Goal: Task Accomplishment & Management: Manage account settings

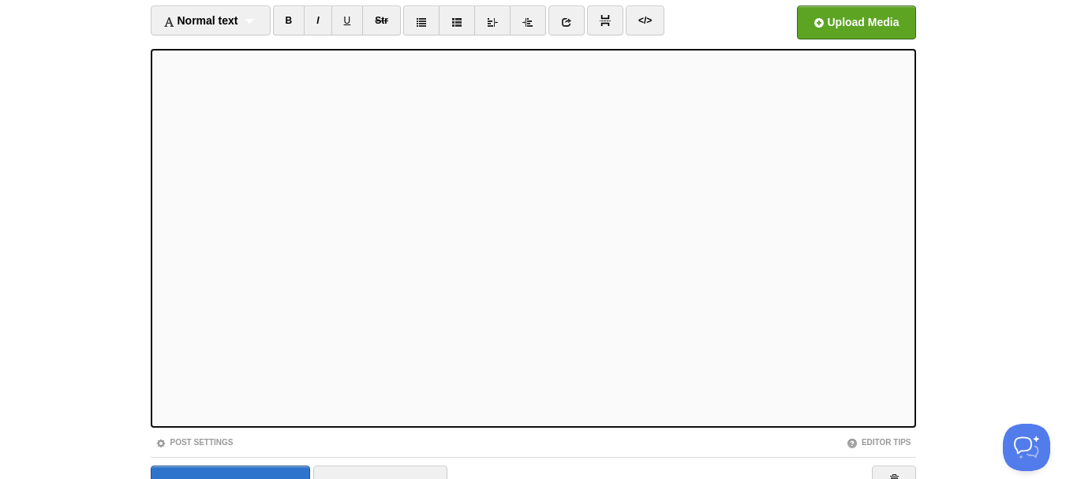
scroll to position [189, 0]
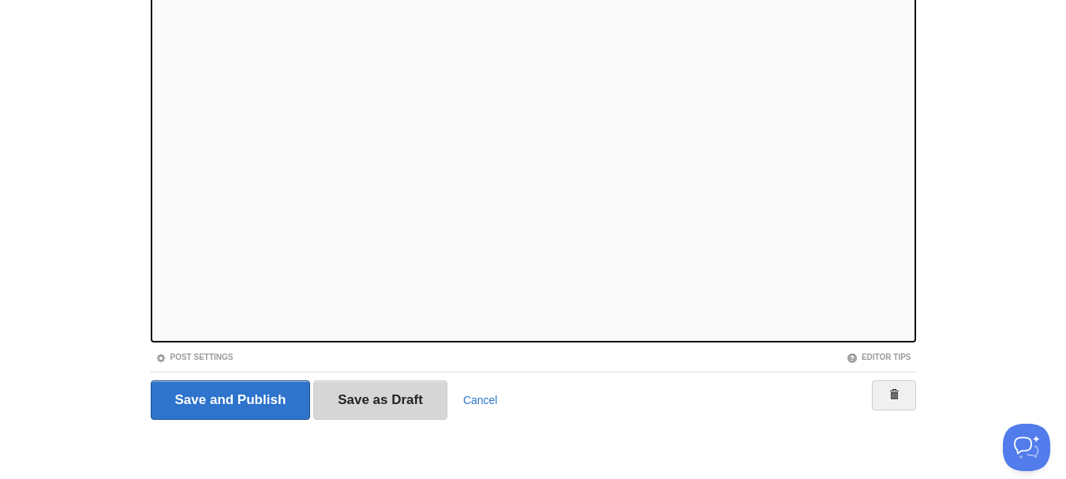
click at [338, 394] on input "Save as Draft" at bounding box center [380, 399] width 134 height 39
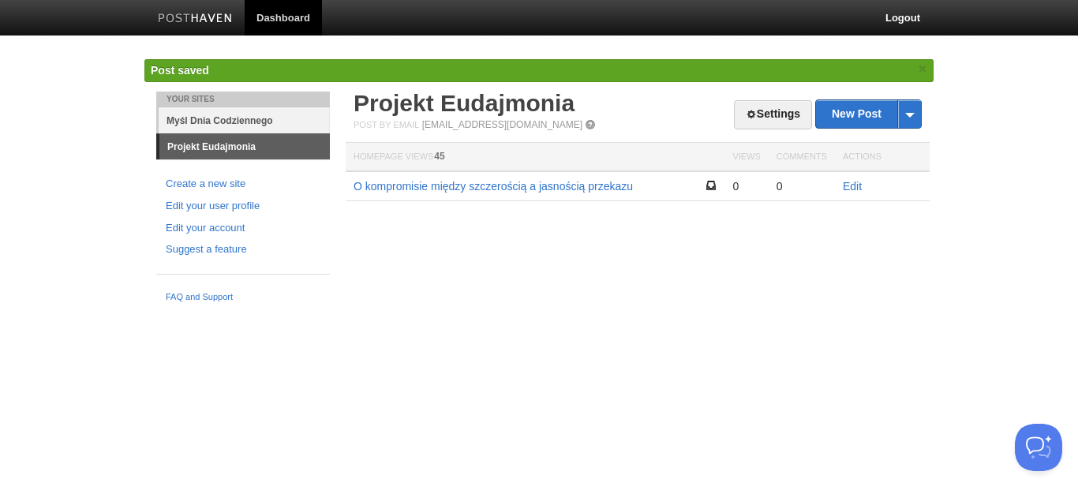
click at [268, 122] on link "Myśl Dnia Codziennego" at bounding box center [244, 120] width 171 height 26
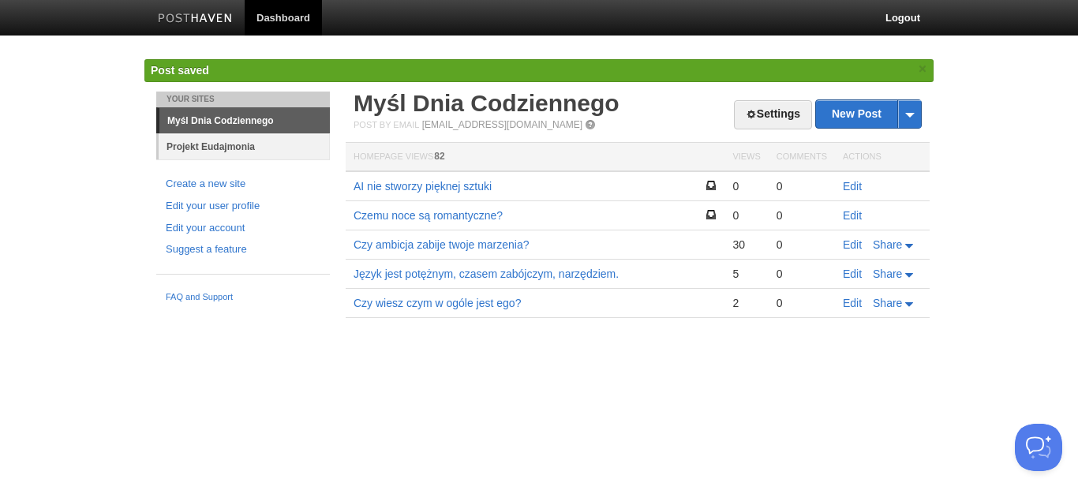
click at [259, 143] on link "Projekt Eudajmonia" at bounding box center [244, 146] width 171 height 26
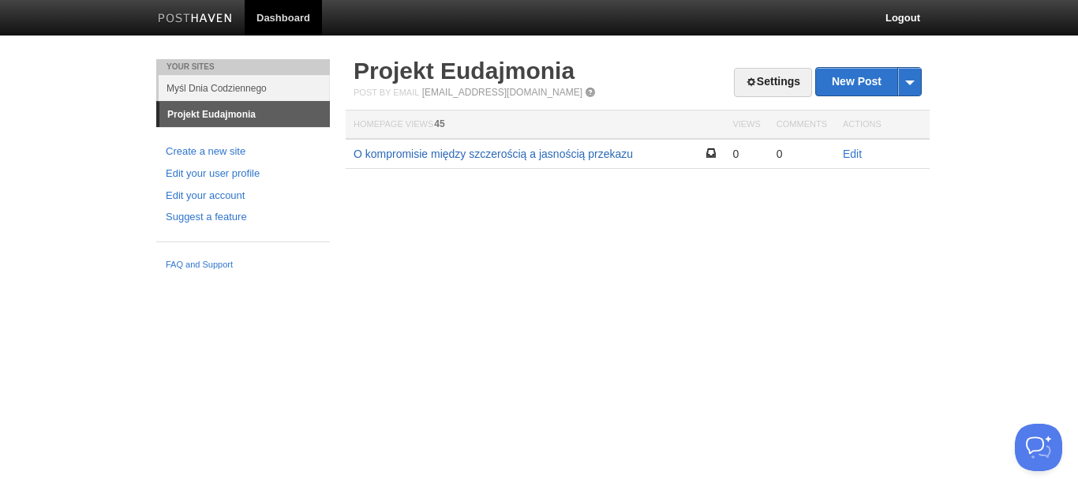
click at [519, 153] on link "O kompromisie między szczerością a jasnością przekazu" at bounding box center [493, 154] width 279 height 13
click at [856, 155] on link "Edit" at bounding box center [852, 154] width 19 height 13
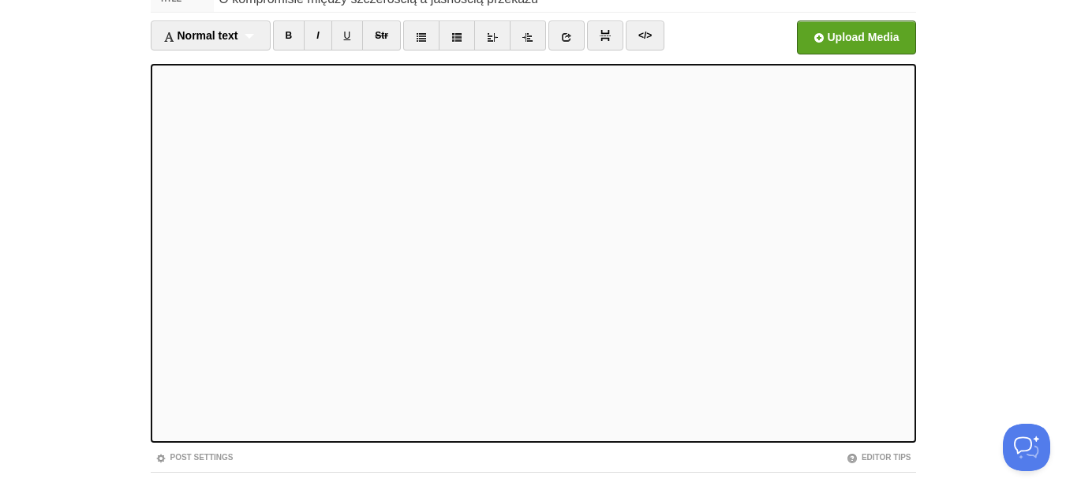
scroll to position [189, 0]
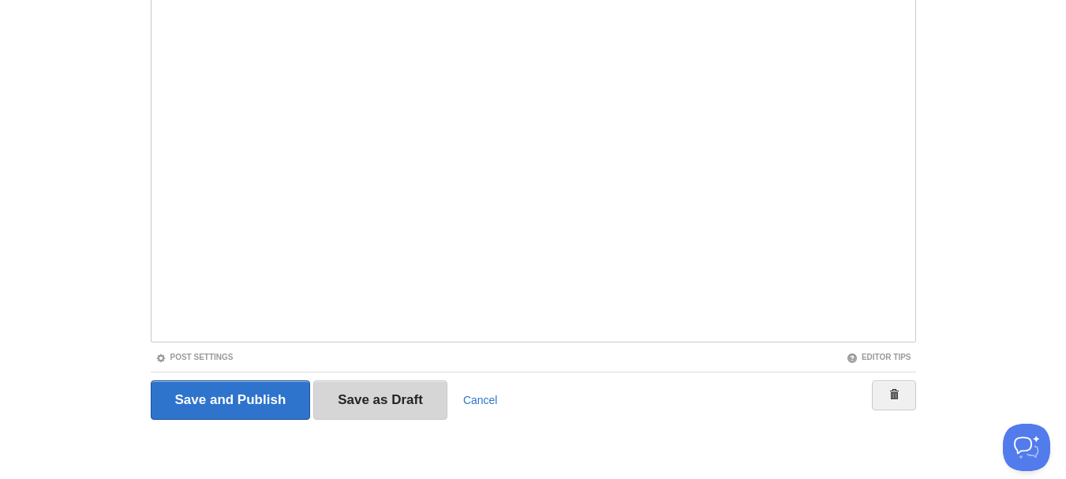
click at [400, 386] on input "Save as Draft" at bounding box center [380, 399] width 134 height 39
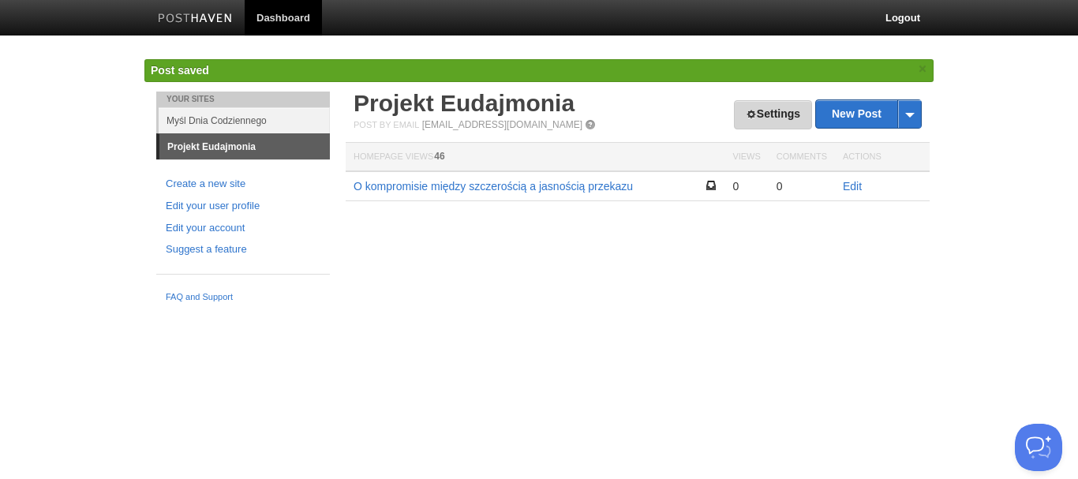
click at [747, 113] on span at bounding box center [751, 114] width 11 height 11
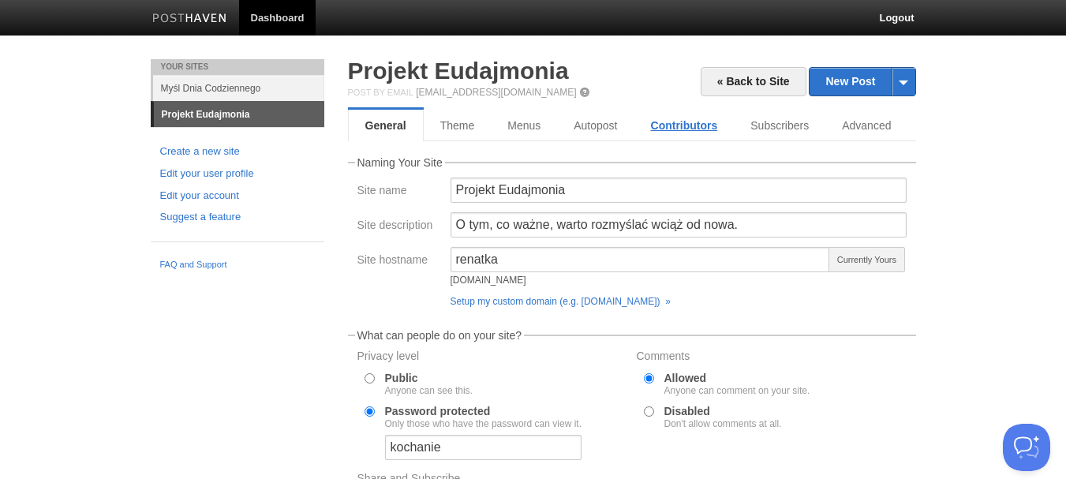
click at [667, 111] on link "Contributors" at bounding box center [685, 126] width 100 height 32
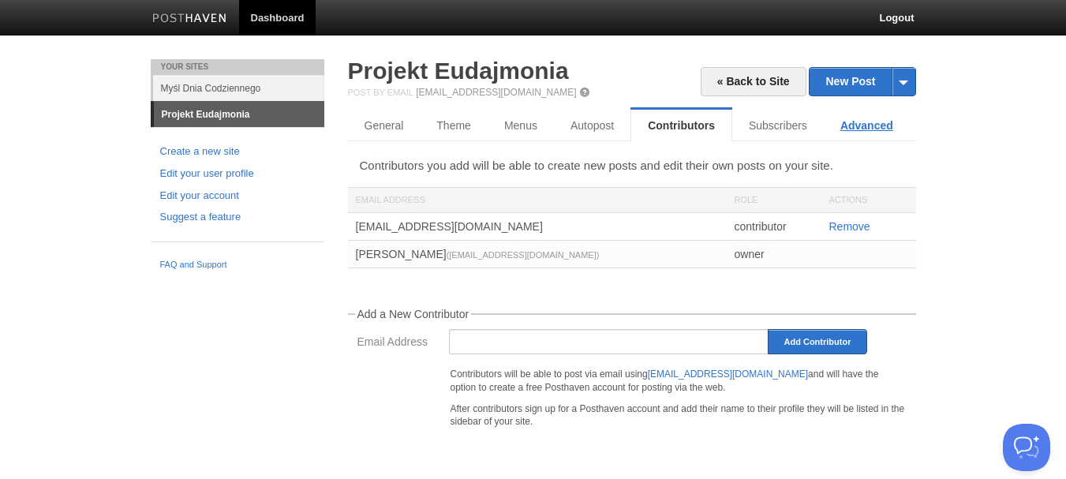
click at [879, 126] on link "Advanced" at bounding box center [867, 126] width 86 height 32
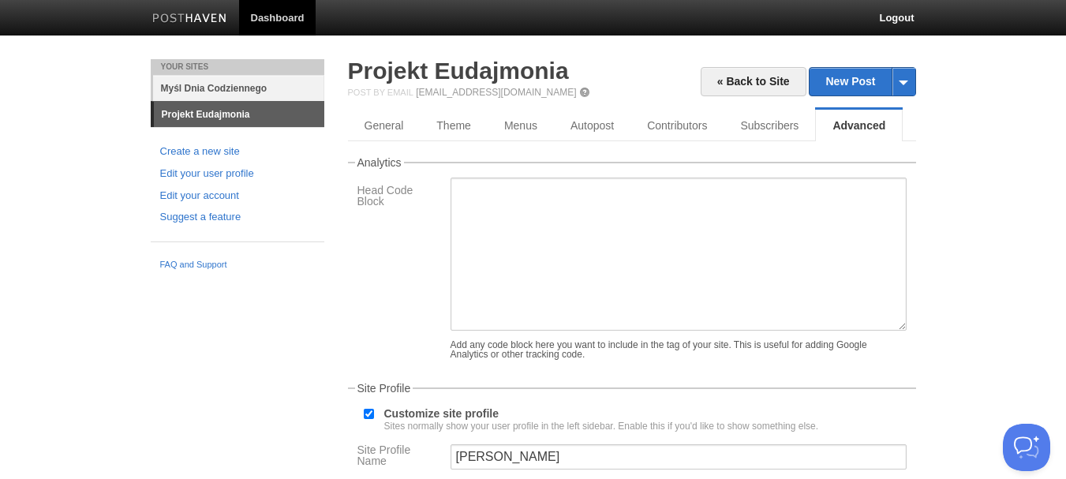
click at [204, 92] on link "Myśl Dnia Codziennego" at bounding box center [238, 88] width 171 height 26
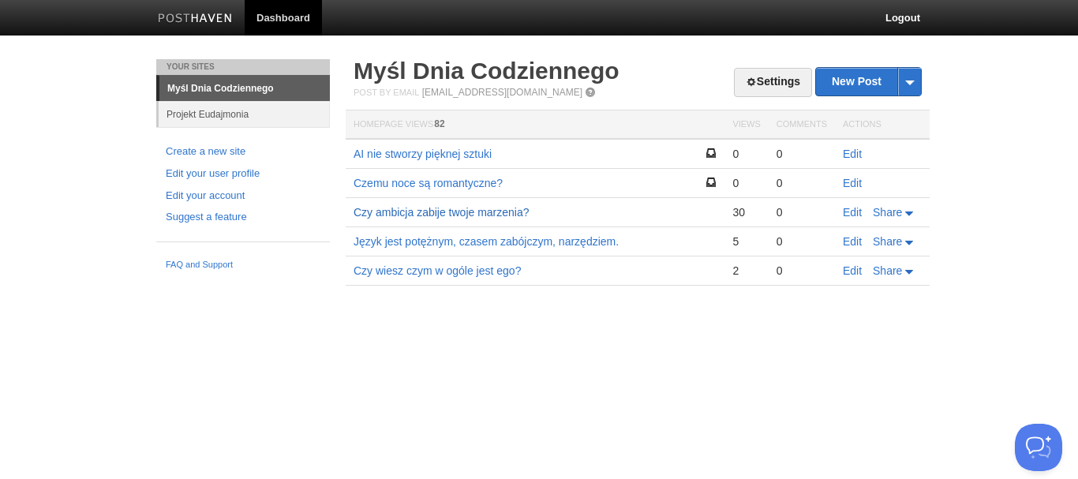
click at [480, 208] on link "Czy ambicja zabije twoje marzenia?" at bounding box center [442, 212] width 176 height 13
click at [238, 111] on link "Projekt Eudajmonia" at bounding box center [244, 114] width 171 height 26
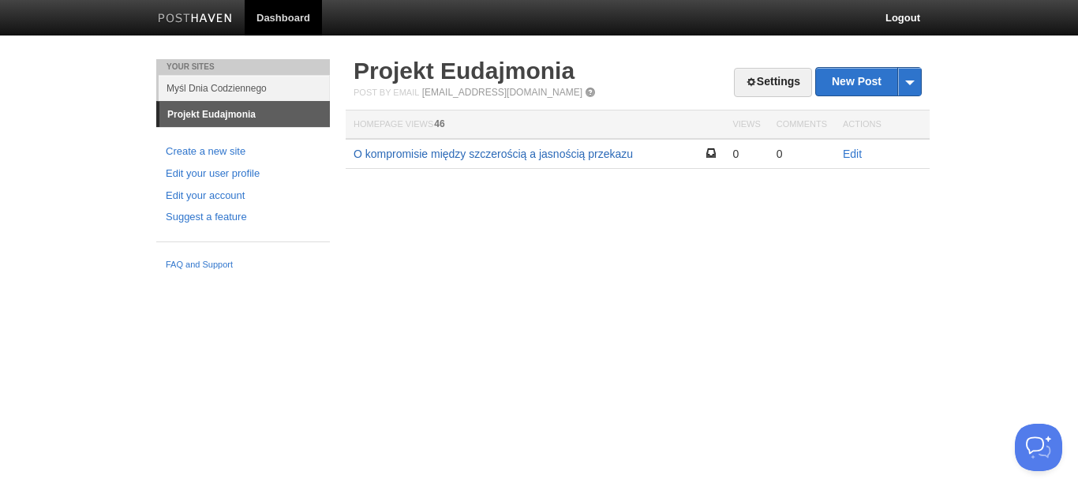
click at [464, 158] on link "O kompromisie między szczerością a jasnością przekazu" at bounding box center [493, 154] width 279 height 13
click at [776, 79] on link "Settings" at bounding box center [773, 82] width 78 height 29
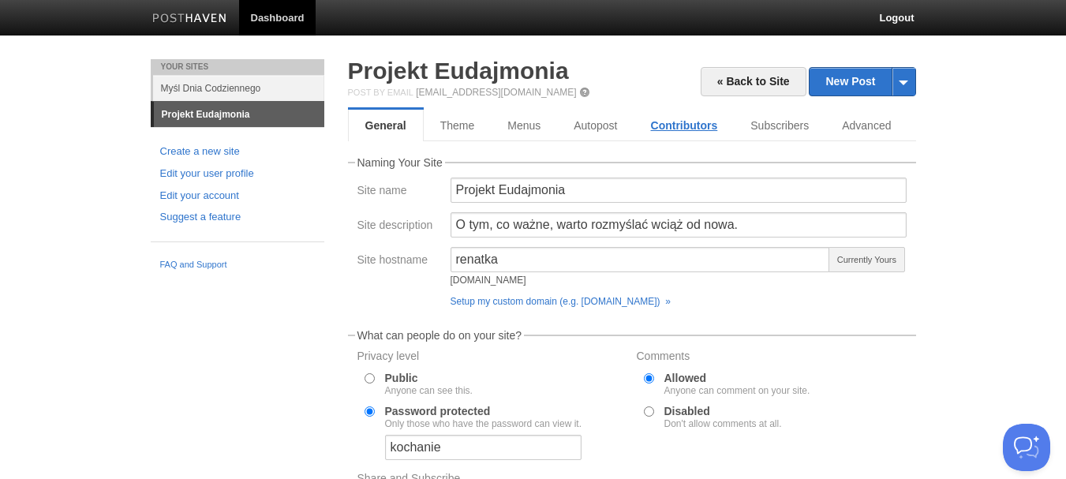
click at [659, 122] on link "Contributors" at bounding box center [685, 126] width 100 height 32
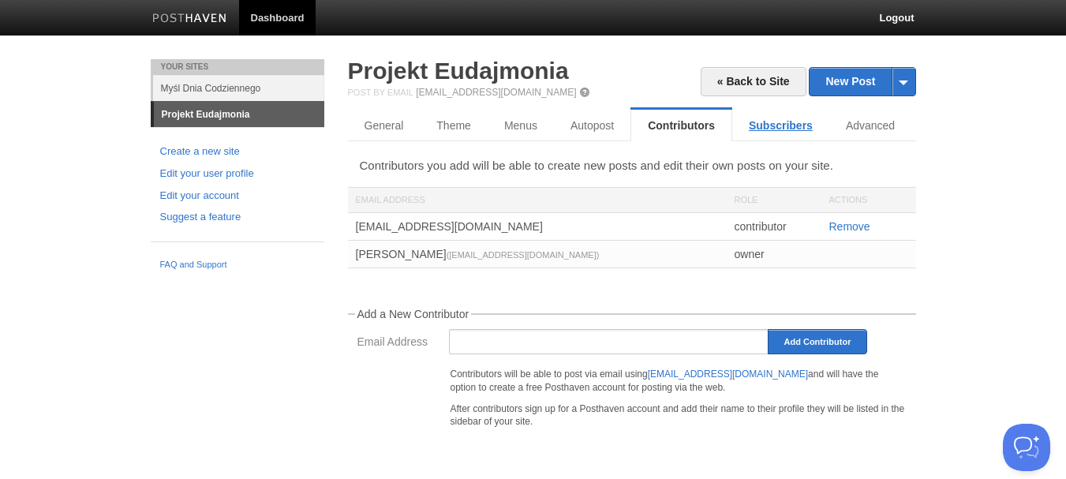
click at [789, 133] on link "Subscribers" at bounding box center [781, 126] width 97 height 32
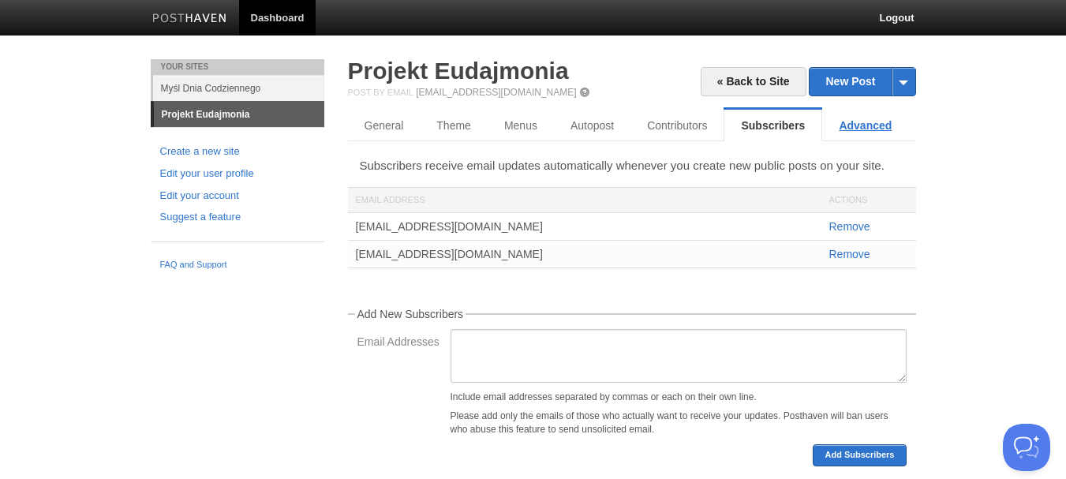
click at [890, 133] on link "Advanced" at bounding box center [865, 126] width 86 height 32
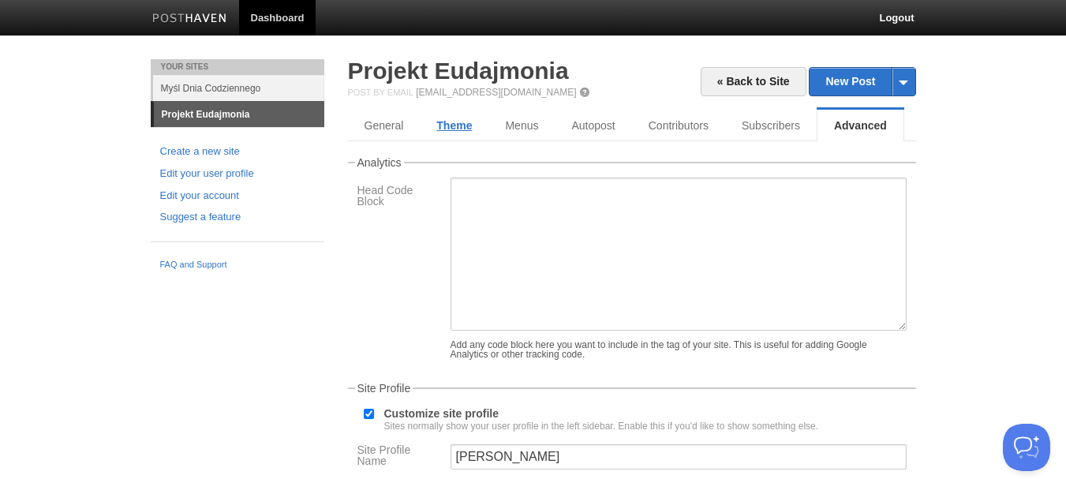
click at [464, 122] on link "Theme" at bounding box center [454, 126] width 69 height 32
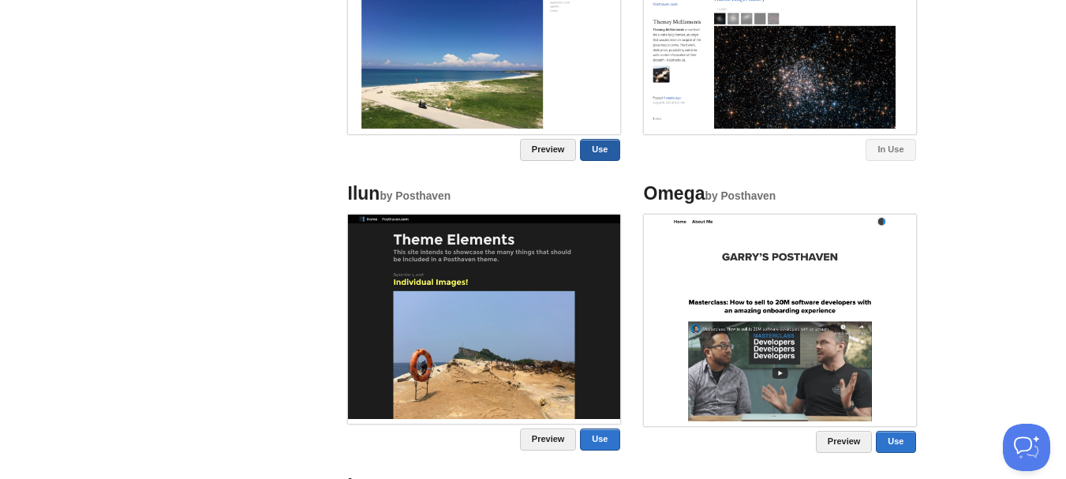
scroll to position [710, 0]
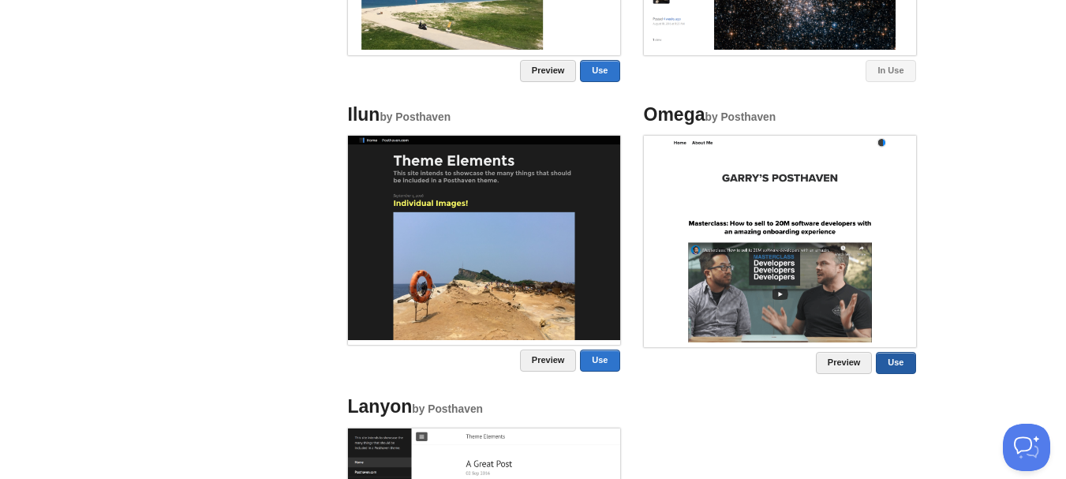
click at [890, 364] on link "Use" at bounding box center [895, 363] width 39 height 22
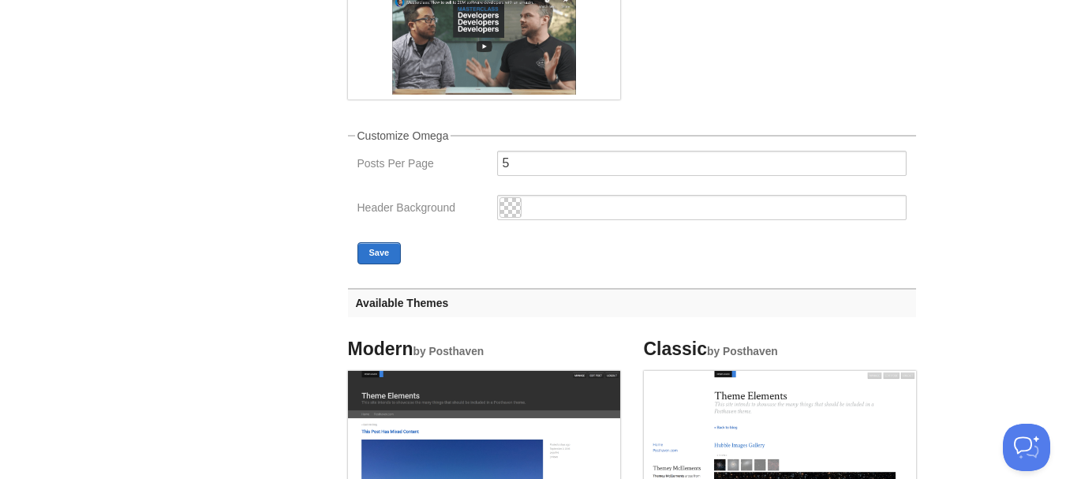
scroll to position [157, 0]
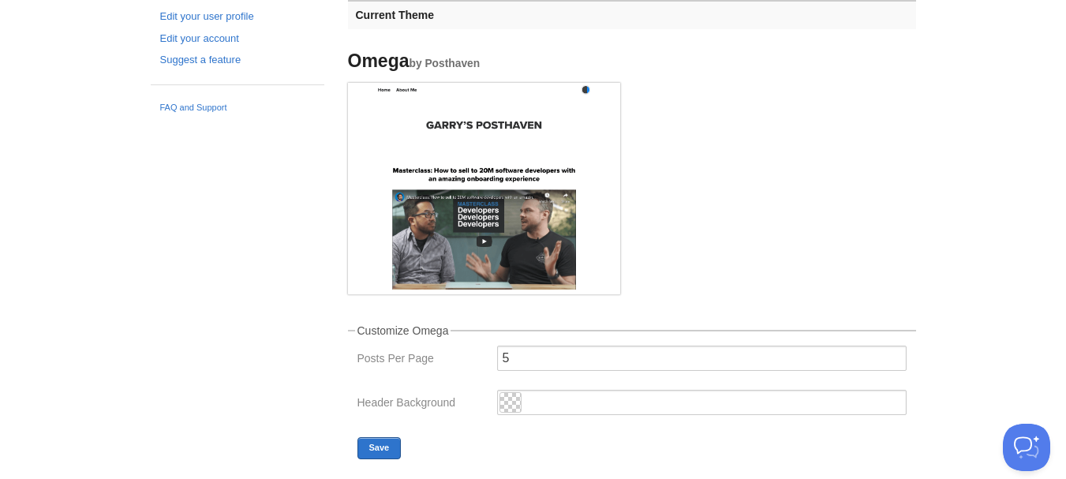
click at [509, 396] on span at bounding box center [510, 402] width 21 height 19
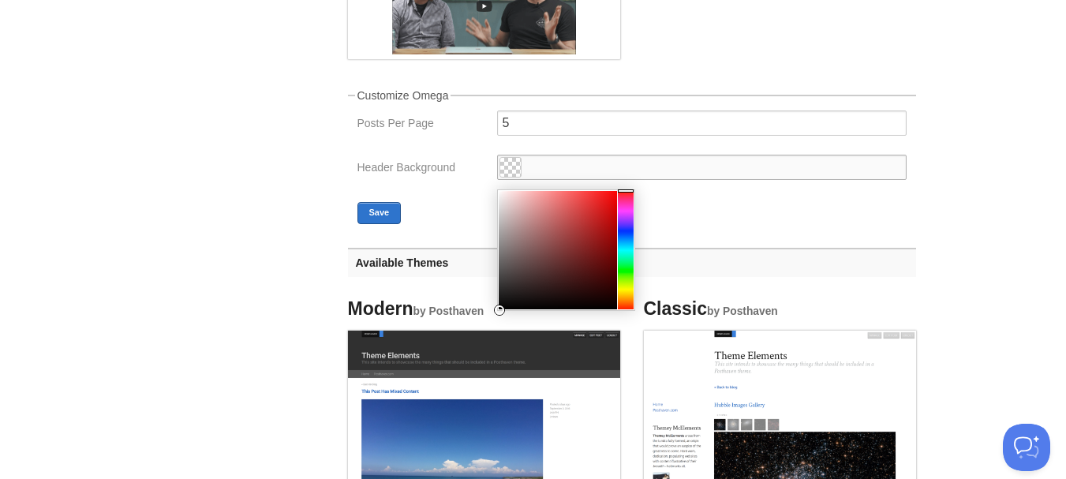
scroll to position [394, 0]
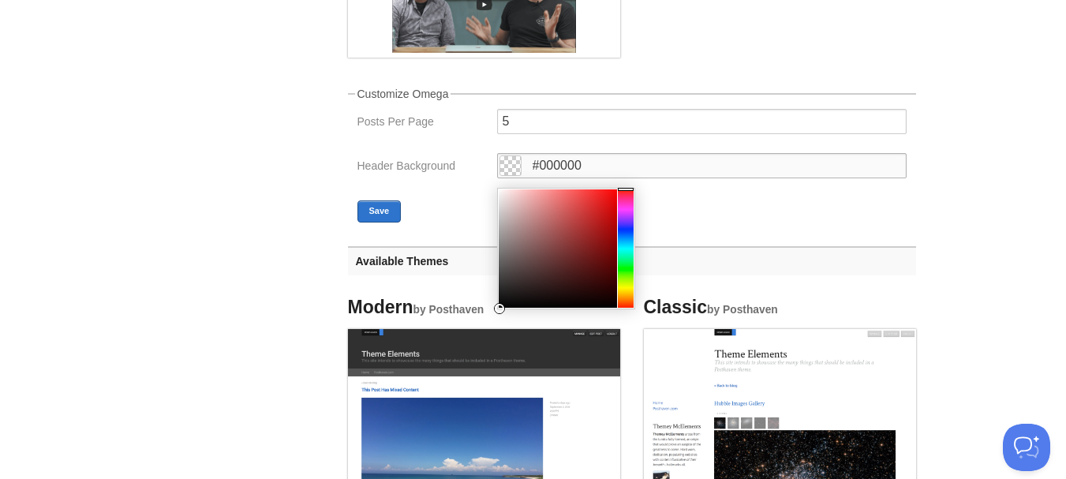
click at [628, 292] on div at bounding box center [626, 248] width 16 height 118
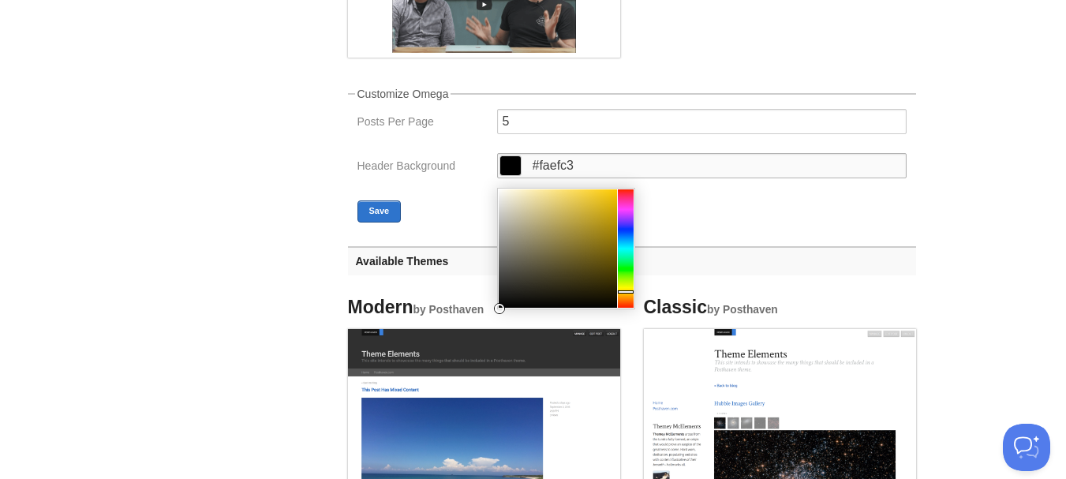
click at [524, 191] on div at bounding box center [558, 248] width 118 height 118
click at [518, 191] on div at bounding box center [558, 248] width 118 height 118
type input "#fff9e0"
drag, startPoint x: 518, startPoint y: 190, endPoint x: 511, endPoint y: 181, distance: 11.4
click at [511, 181] on div "#fff9e0" at bounding box center [702, 170] width 419 height 35
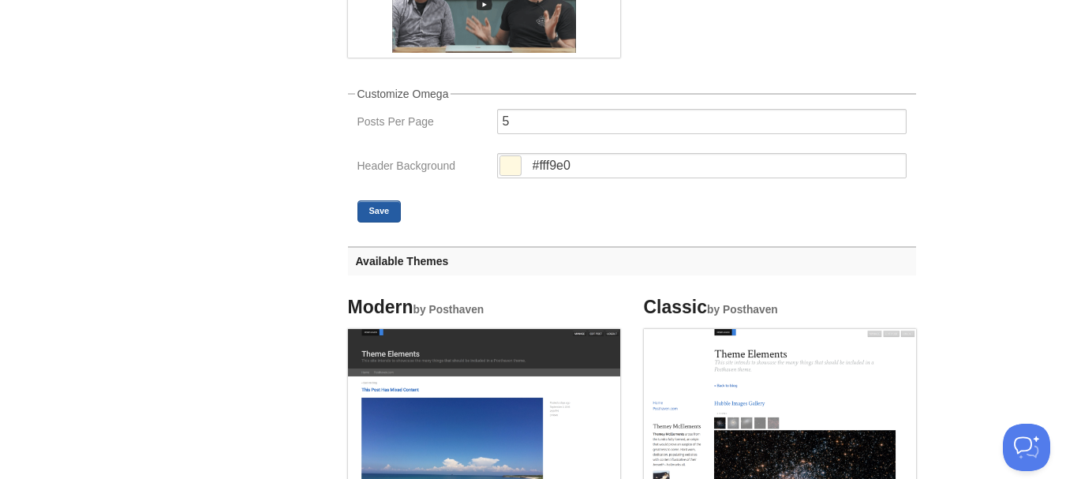
click at [395, 212] on button "Save" at bounding box center [380, 211] width 44 height 22
click at [511, 167] on span at bounding box center [510, 165] width 21 height 19
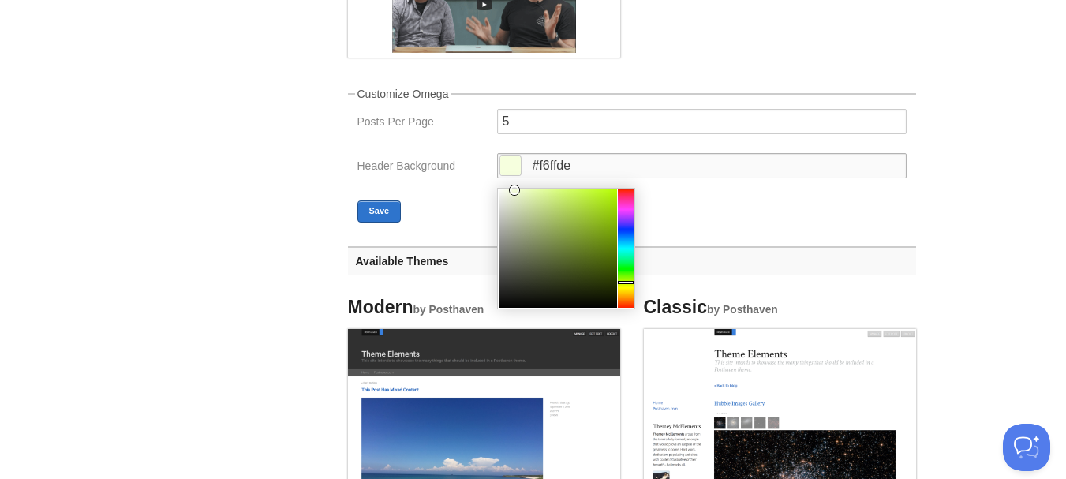
click at [625, 283] on div at bounding box center [626, 248] width 16 height 118
click at [558, 189] on div at bounding box center [558, 248] width 118 height 118
click at [566, 192] on div at bounding box center [558, 248] width 118 height 118
drag, startPoint x: 566, startPoint y: 192, endPoint x: 553, endPoint y: 200, distance: 15.6
click at [553, 200] on div at bounding box center [553, 200] width 9 height 9
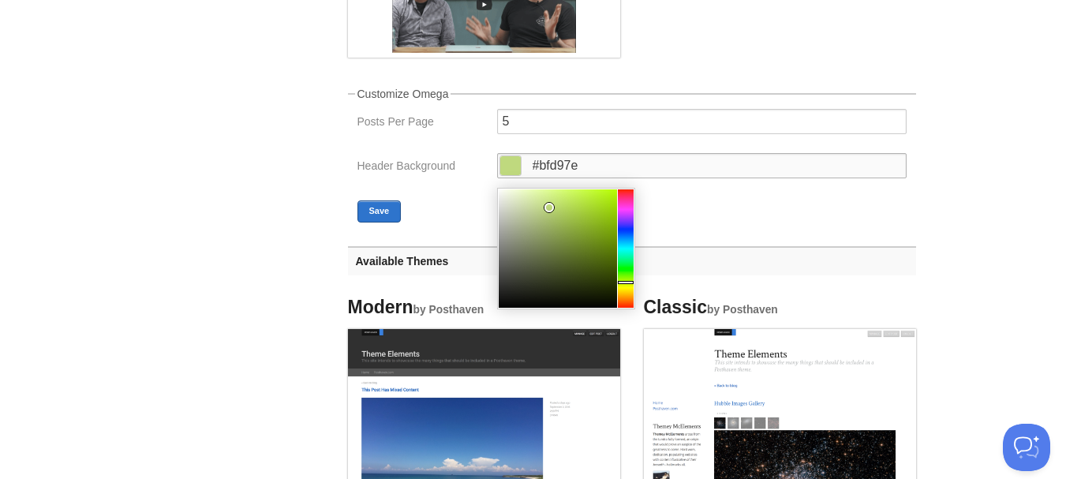
drag, startPoint x: 556, startPoint y: 205, endPoint x: 548, endPoint y: 207, distance: 8.8
click at [548, 207] on div at bounding box center [549, 207] width 9 height 9
type input "#c5e07f"
click at [549, 203] on div at bounding box center [549, 203] width 9 height 9
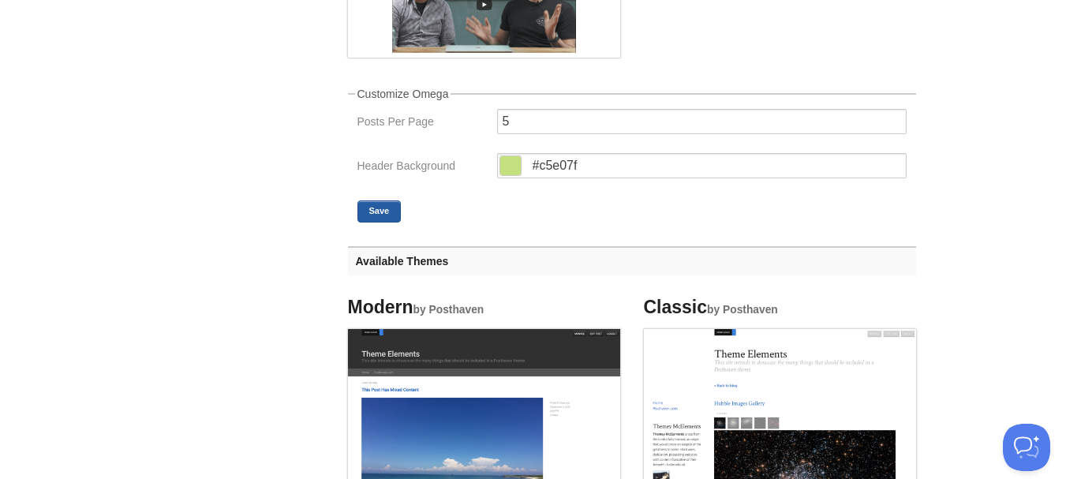
click at [379, 202] on button "Save" at bounding box center [380, 211] width 44 height 22
click at [508, 165] on span at bounding box center [510, 165] width 21 height 19
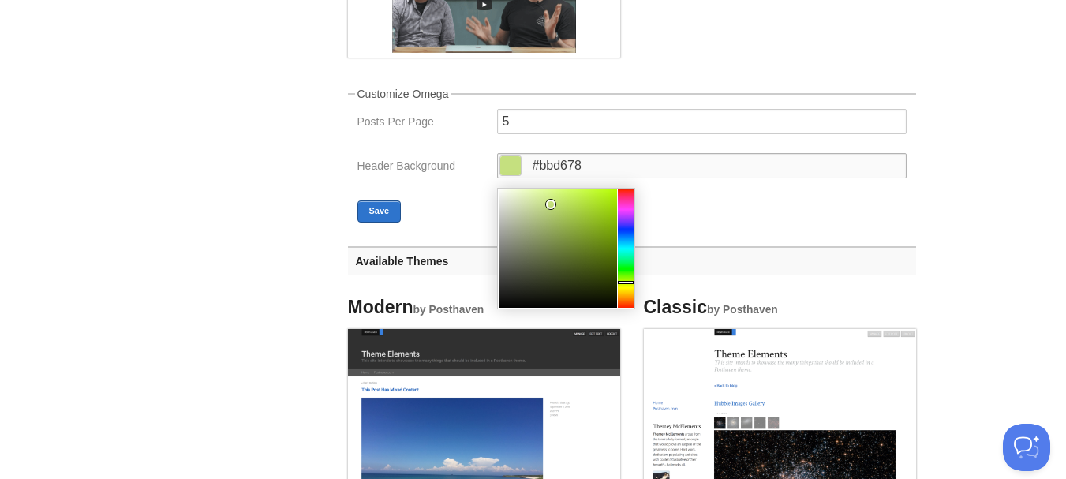
type input "#bad477"
click at [550, 209] on div at bounding box center [551, 209] width 9 height 9
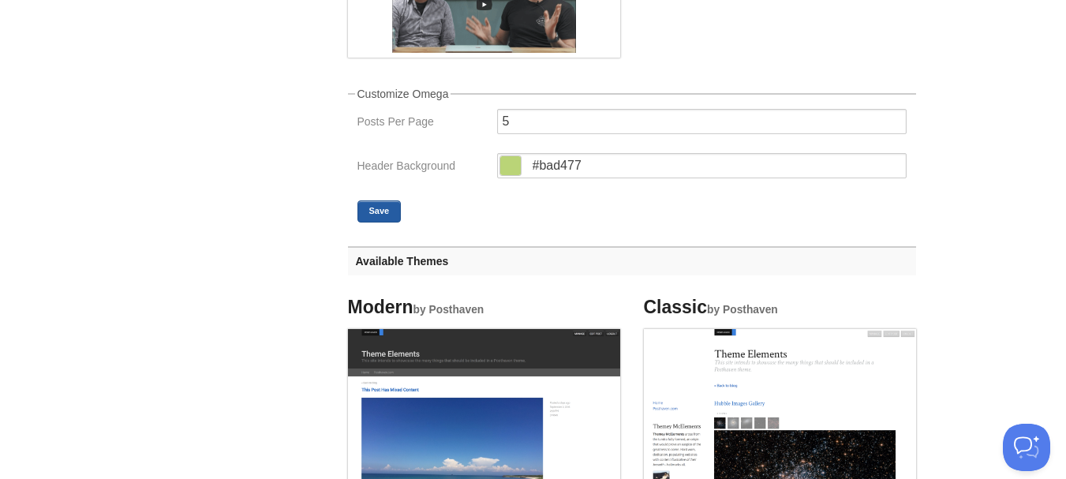
click at [384, 207] on button "Save" at bounding box center [380, 211] width 44 height 22
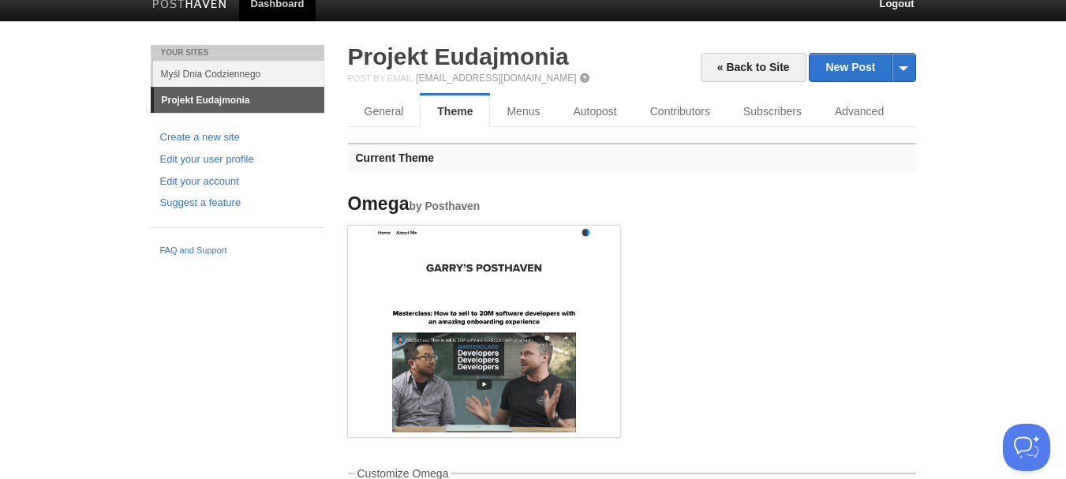
scroll to position [0, 0]
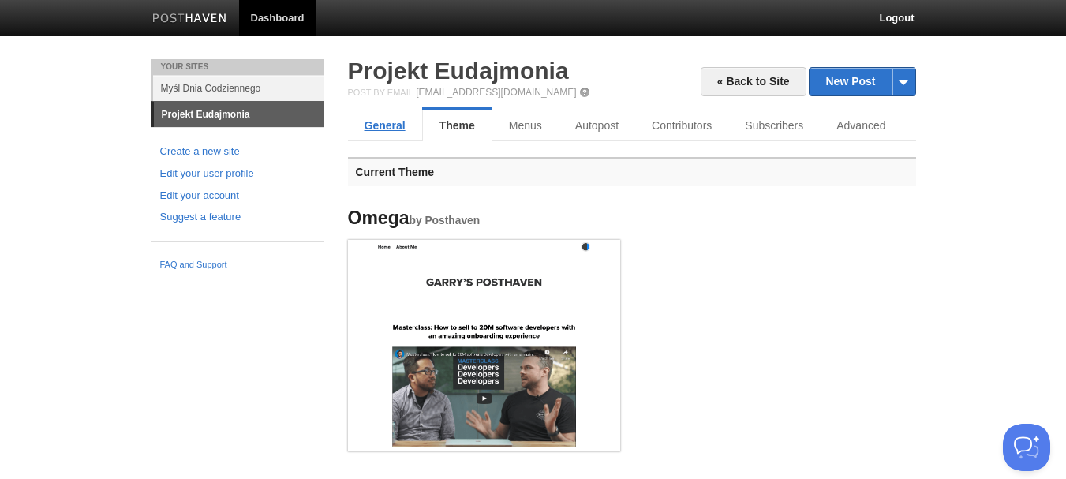
click at [382, 123] on link "General" at bounding box center [385, 126] width 74 height 32
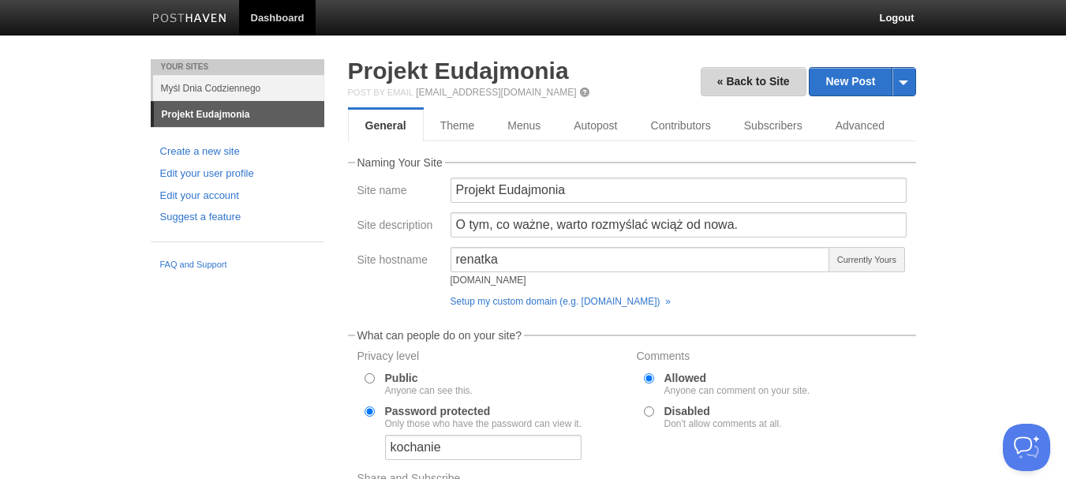
click at [744, 73] on link "« Back to Site" at bounding box center [754, 81] width 106 height 29
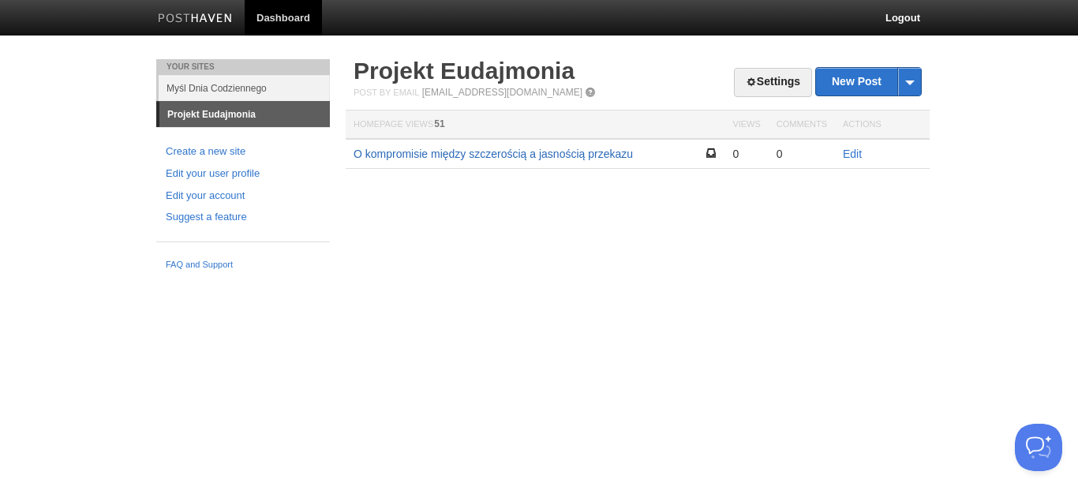
click at [498, 153] on link "O kompromisie między szczerością a jasnością przekazu" at bounding box center [493, 154] width 279 height 13
click at [750, 81] on span at bounding box center [751, 82] width 11 height 11
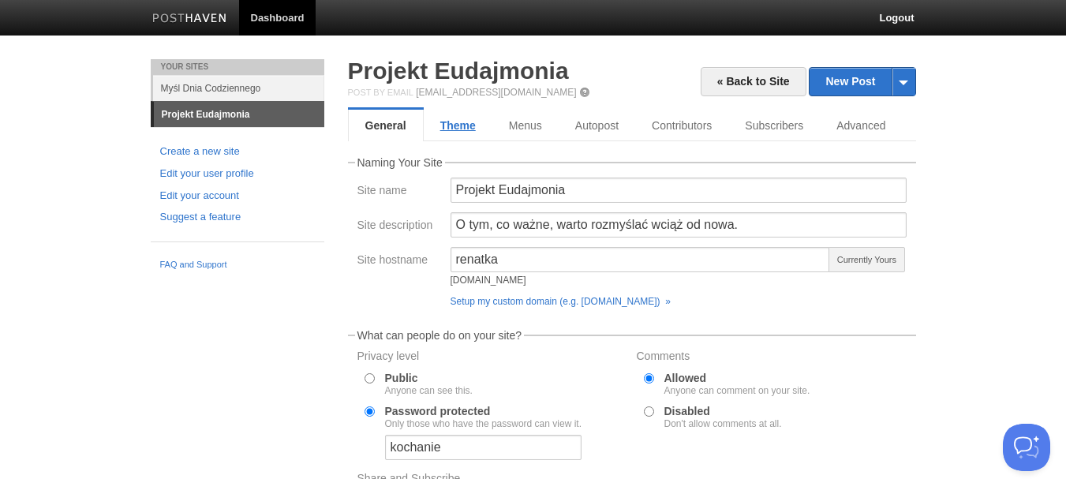
click at [437, 126] on link "Theme" at bounding box center [458, 126] width 69 height 32
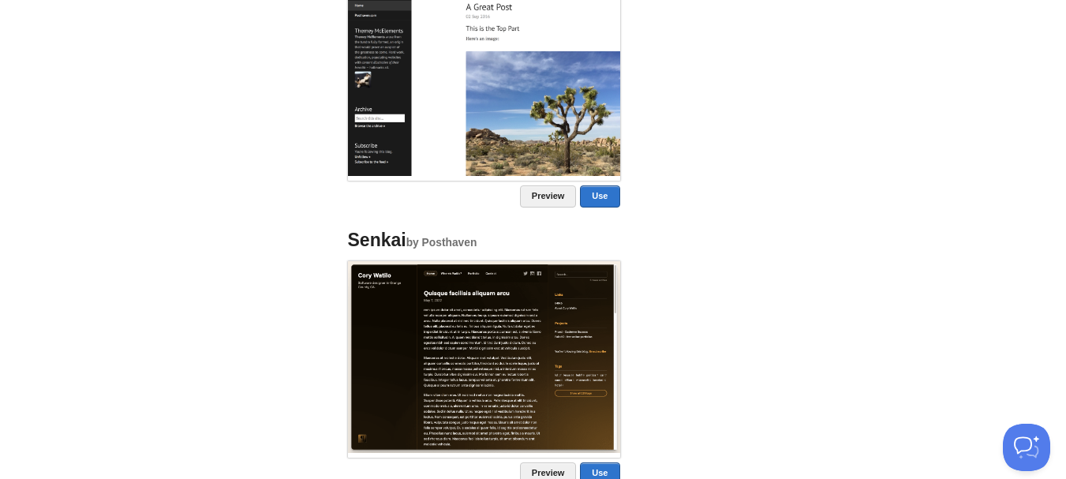
scroll to position [1369, 0]
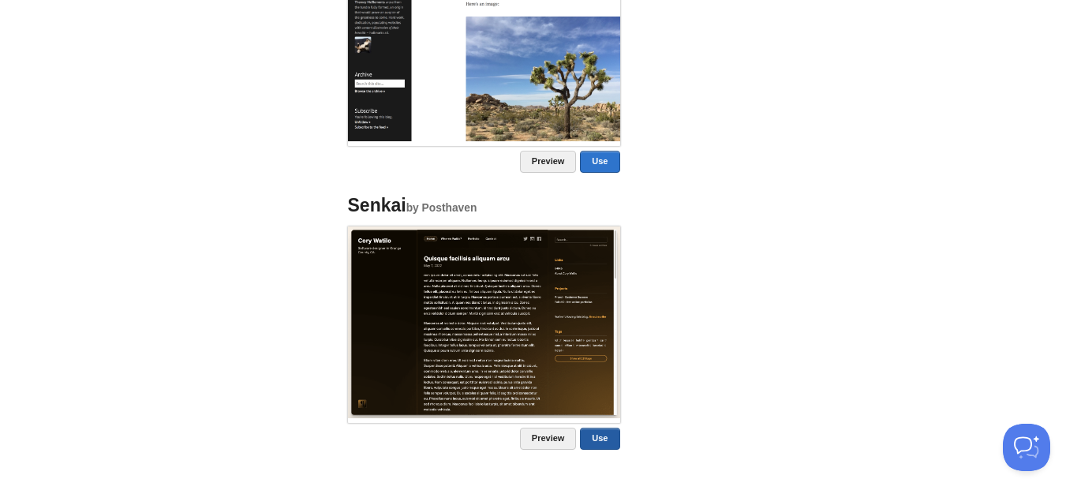
click at [597, 438] on link "Use" at bounding box center [599, 439] width 39 height 22
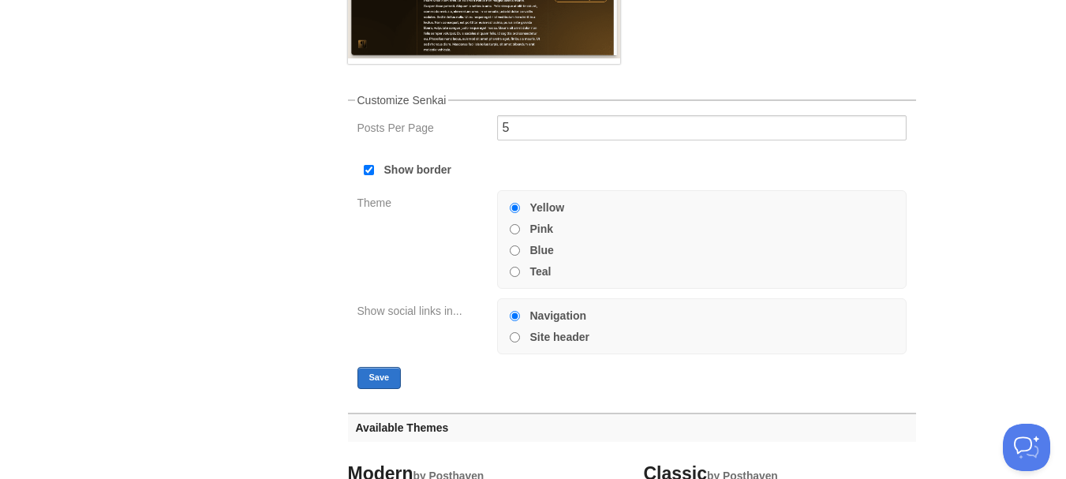
scroll to position [394, 0]
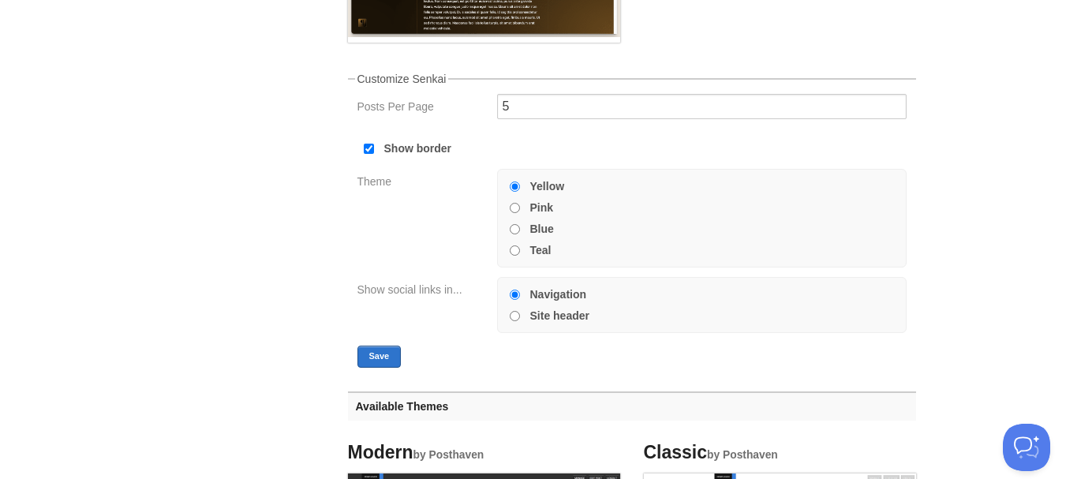
click at [511, 227] on input "Blue" at bounding box center [515, 229] width 10 height 10
radio input "true"
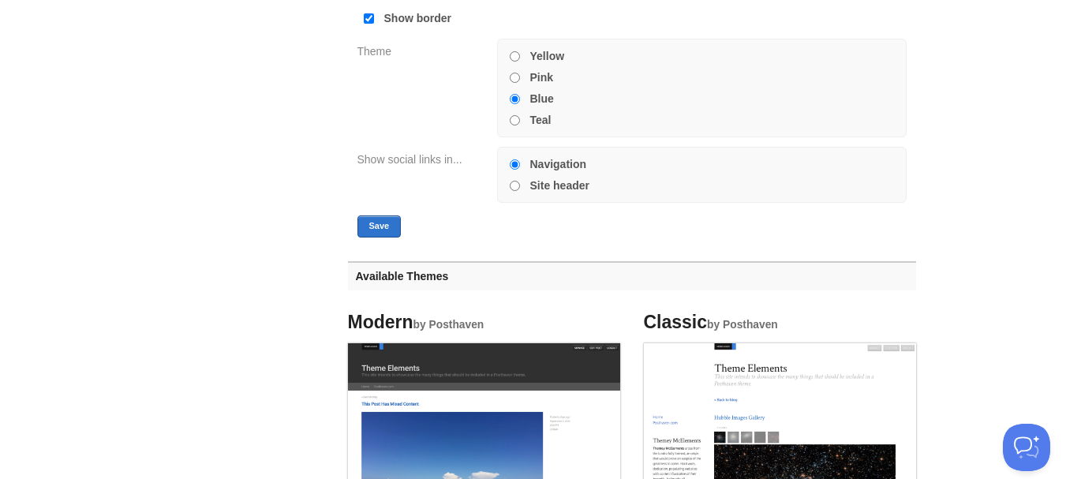
scroll to position [552, 0]
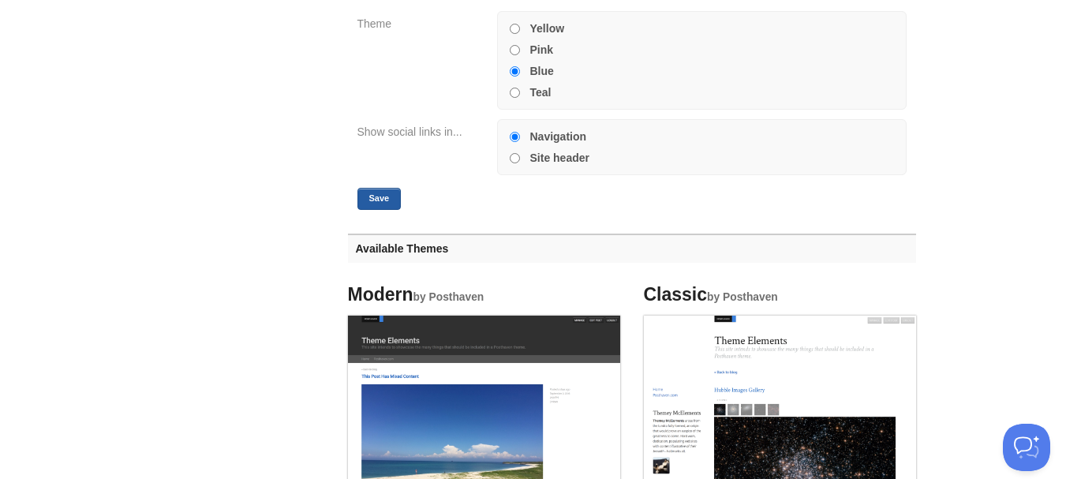
click at [376, 201] on button "Save" at bounding box center [380, 199] width 44 height 22
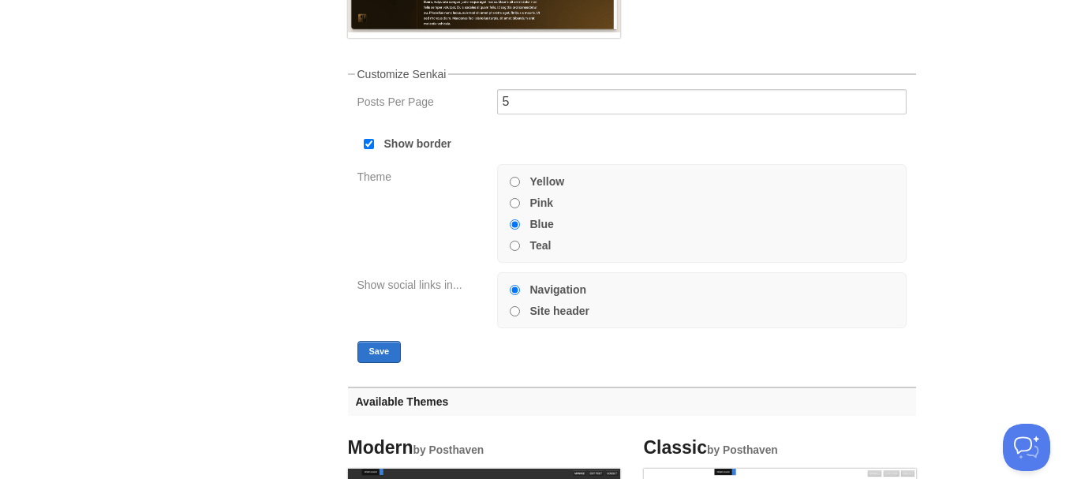
scroll to position [394, 0]
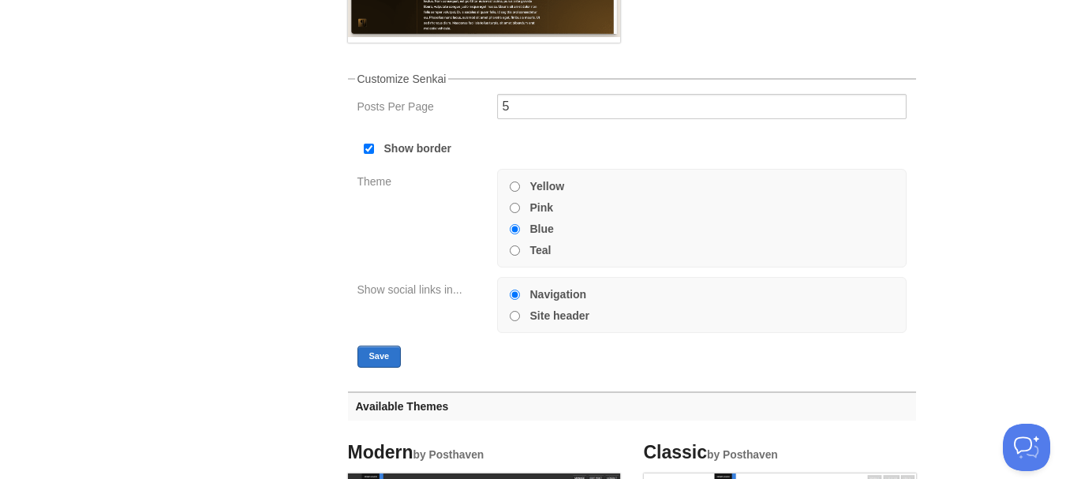
click at [368, 147] on input "Show border" at bounding box center [369, 149] width 10 height 10
checkbox input "false"
click at [388, 353] on button "Save" at bounding box center [380, 357] width 44 height 22
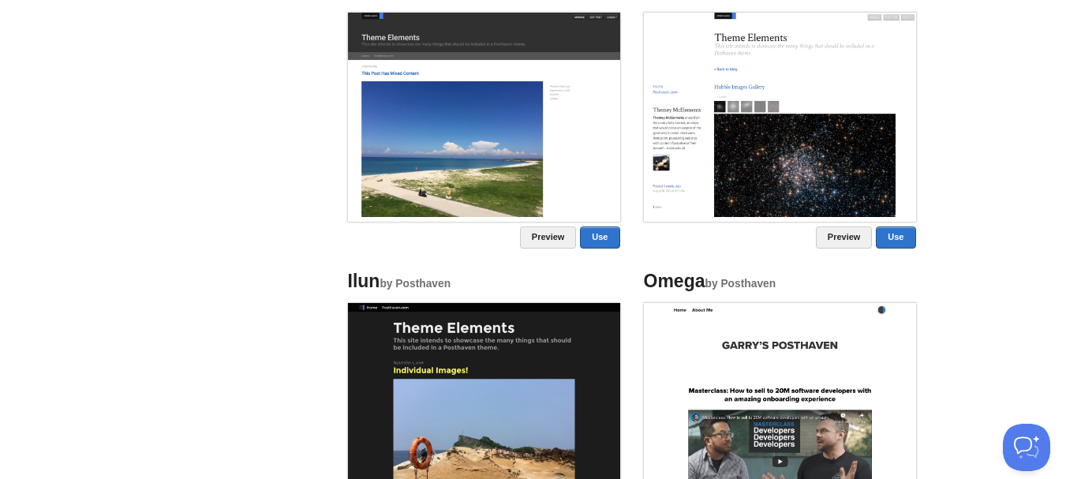
scroll to position [868, 0]
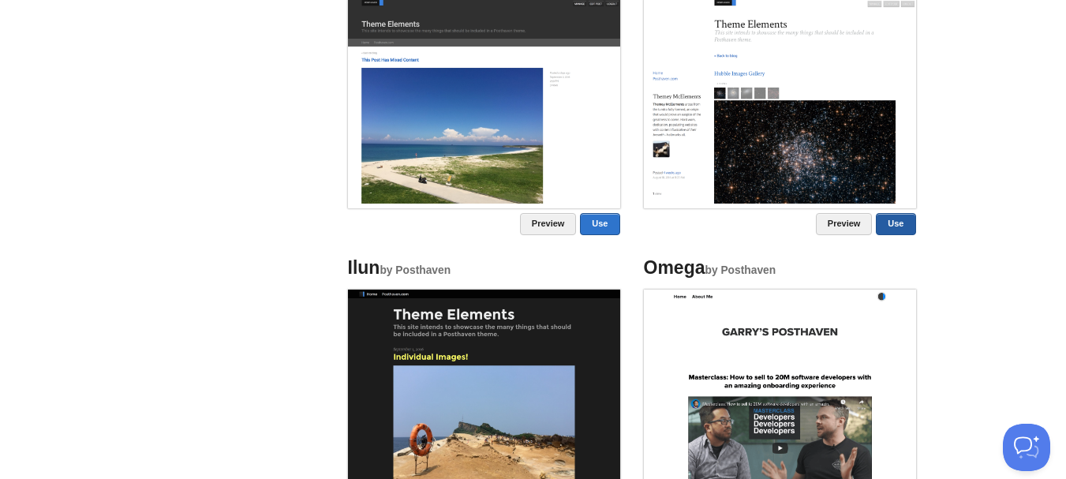
click at [886, 224] on link "Use" at bounding box center [895, 224] width 39 height 22
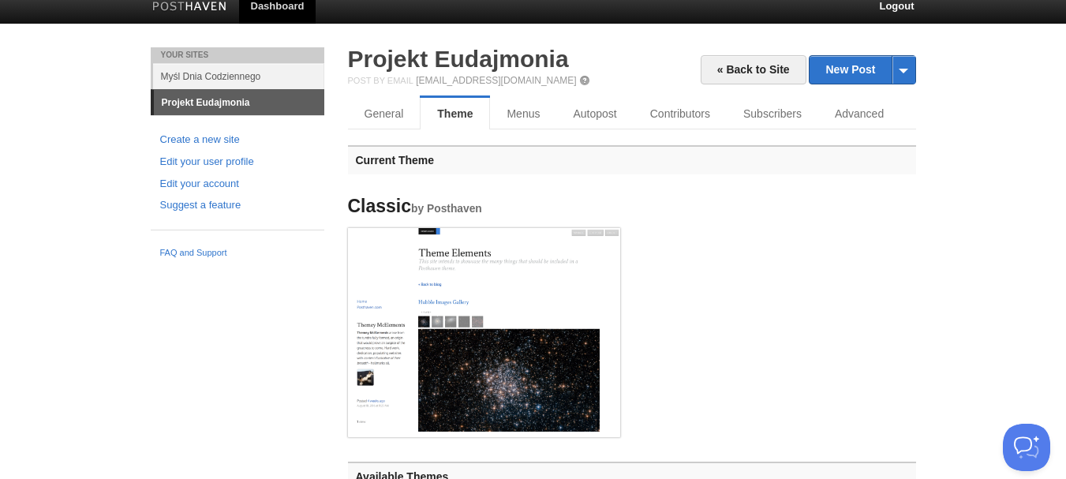
scroll to position [0, 0]
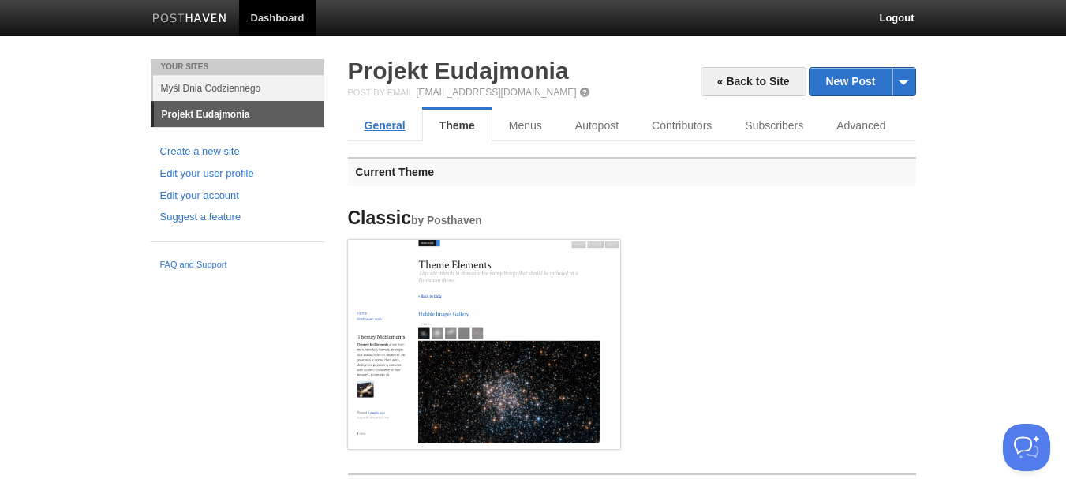
click at [385, 120] on link "General" at bounding box center [385, 126] width 74 height 32
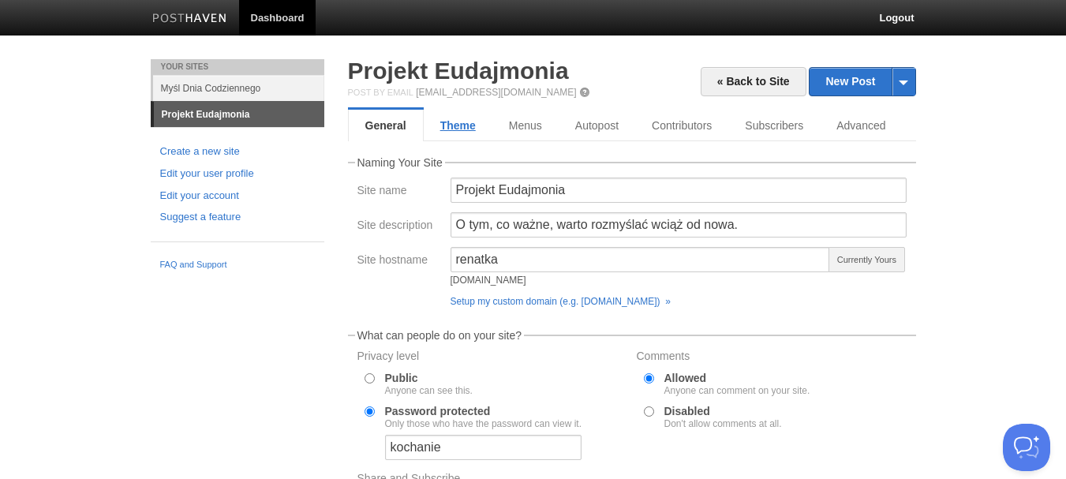
click at [463, 129] on link "Theme" at bounding box center [458, 126] width 69 height 32
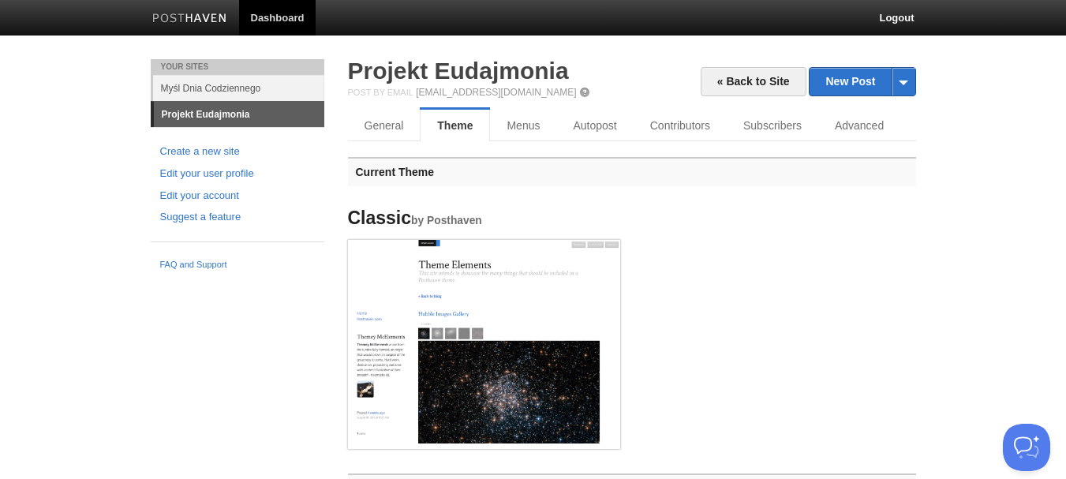
scroll to position [79, 0]
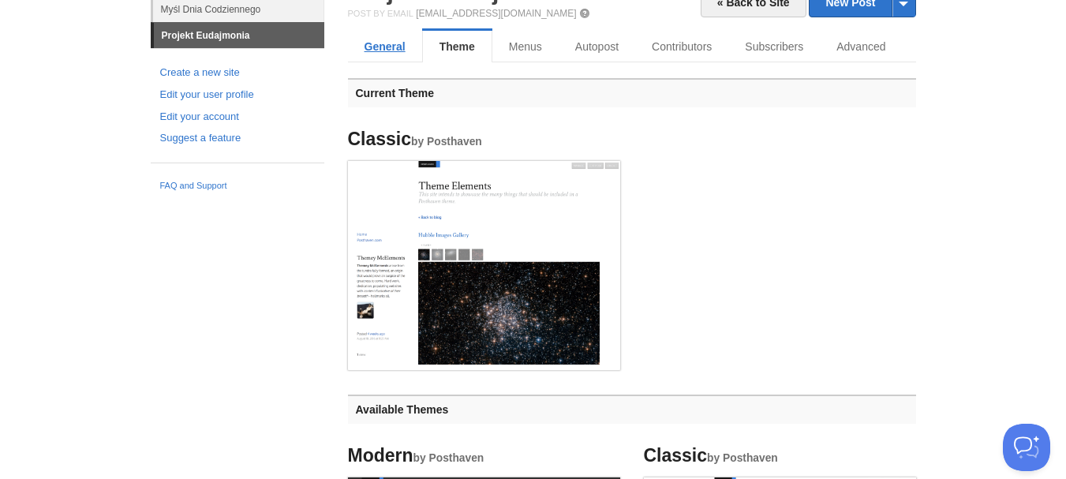
click at [377, 54] on link "General" at bounding box center [385, 47] width 74 height 32
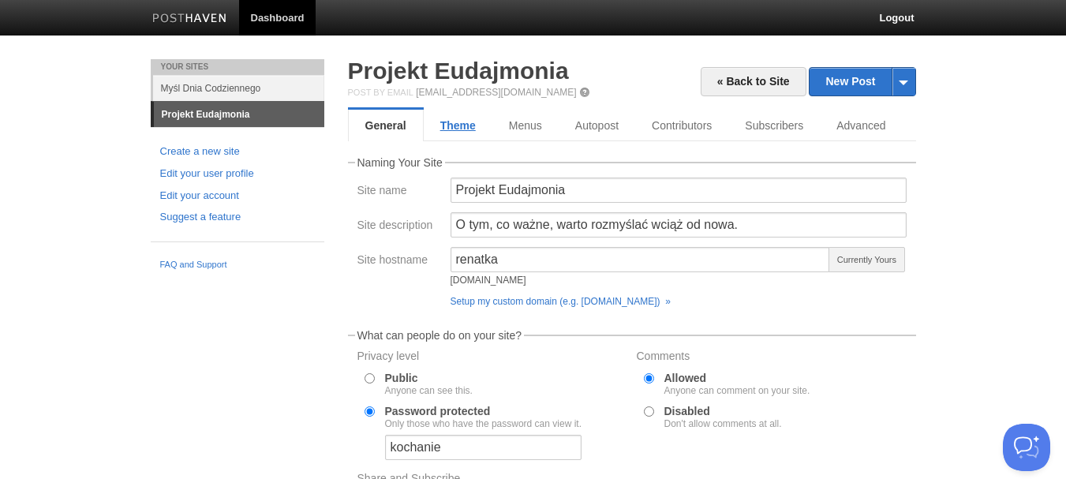
click at [444, 124] on link "Theme" at bounding box center [458, 126] width 69 height 32
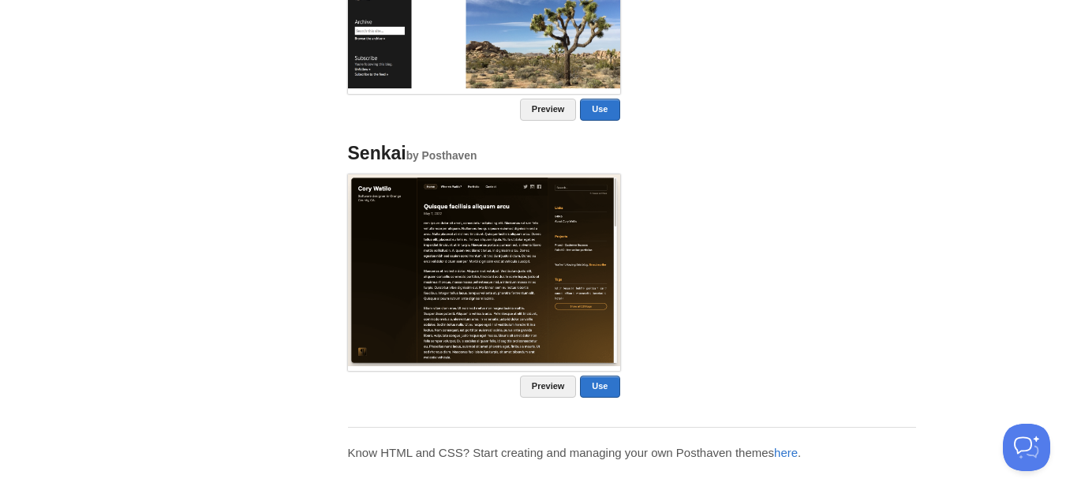
scroll to position [1281, 0]
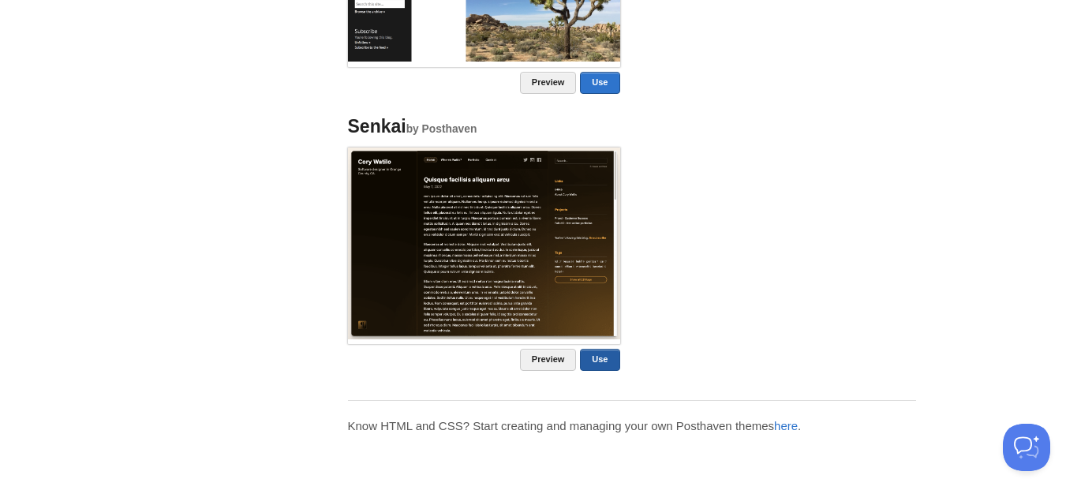
click at [609, 352] on link "Use" at bounding box center [599, 360] width 39 height 22
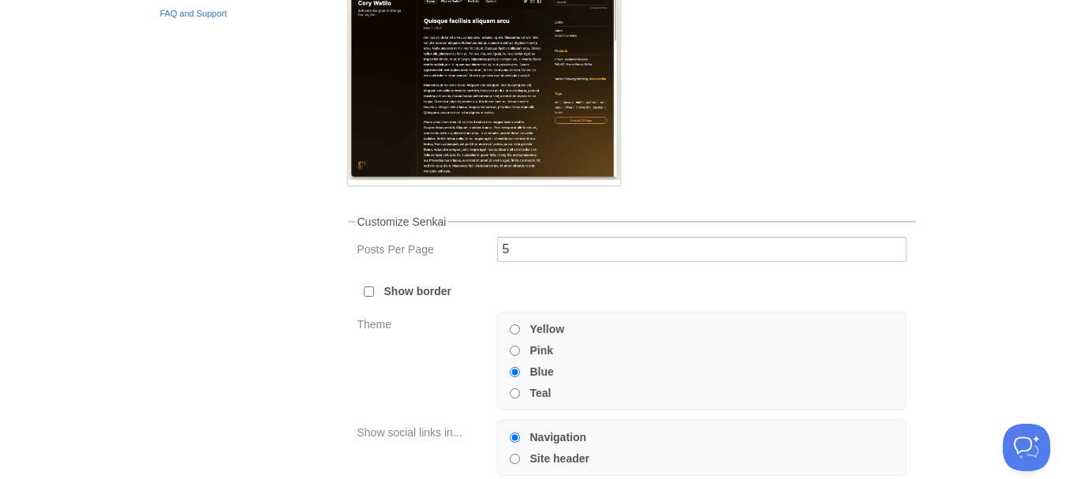
scroll to position [394, 0]
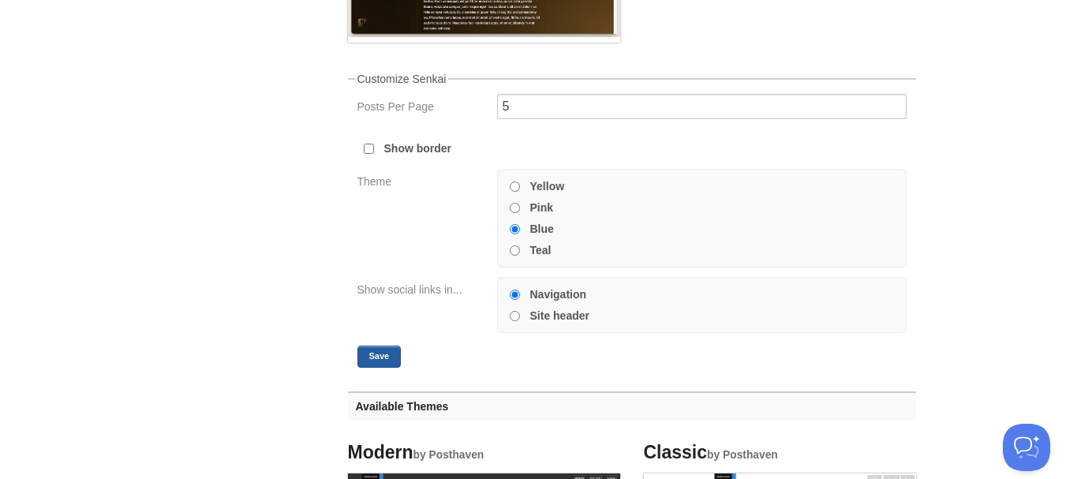
click at [376, 356] on button "Save" at bounding box center [380, 357] width 44 height 22
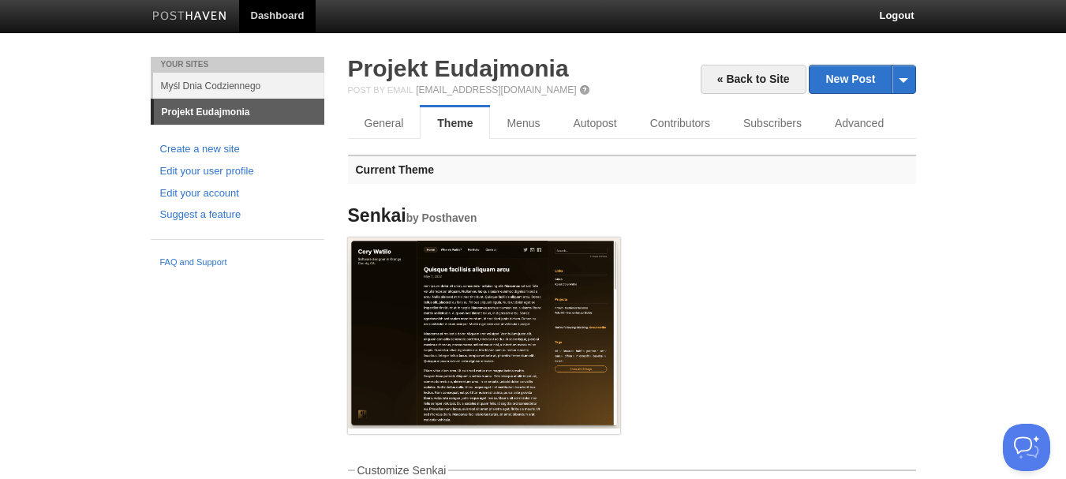
scroll to position [0, 0]
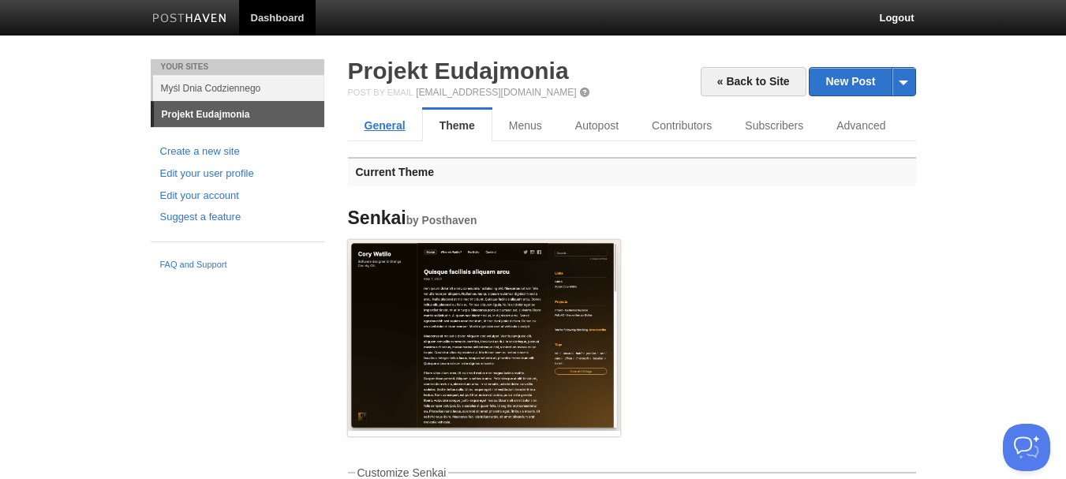
click at [378, 125] on link "General" at bounding box center [385, 126] width 74 height 32
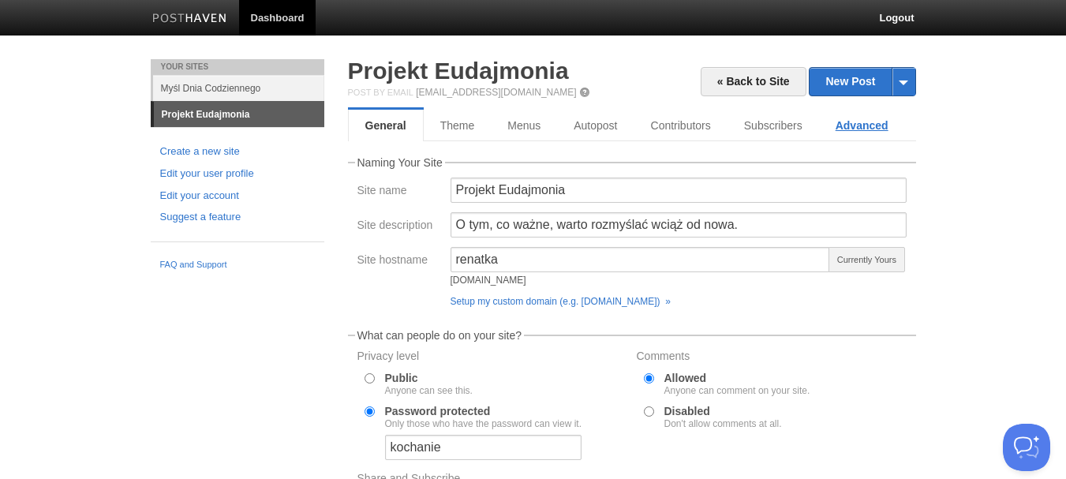
click at [842, 117] on link "Advanced" at bounding box center [862, 126] width 86 height 32
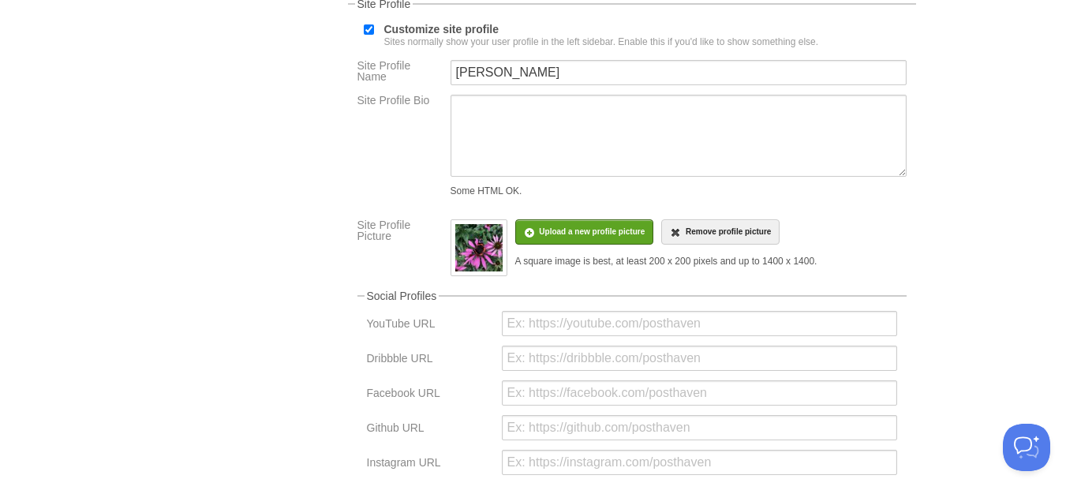
scroll to position [395, 0]
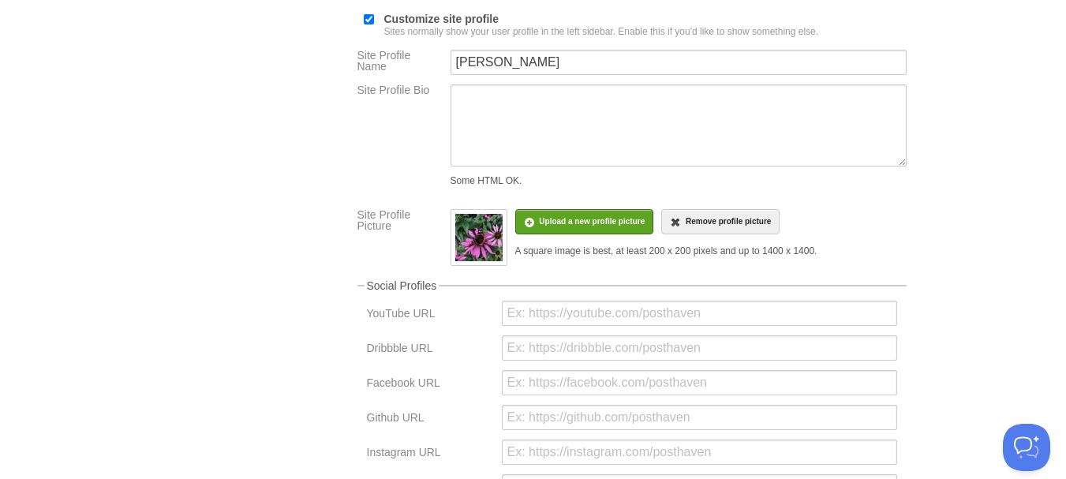
click at [459, 234] on img at bounding box center [478, 237] width 47 height 47
click at [594, 227] on input "file" at bounding box center [117, 230] width 1195 height 81
click at [553, 230] on input "file" at bounding box center [117, 230] width 1195 height 81
click at [547, 223] on input "file" at bounding box center [117, 230] width 1195 height 81
click at [542, 215] on input "file" at bounding box center [117, 230] width 1195 height 81
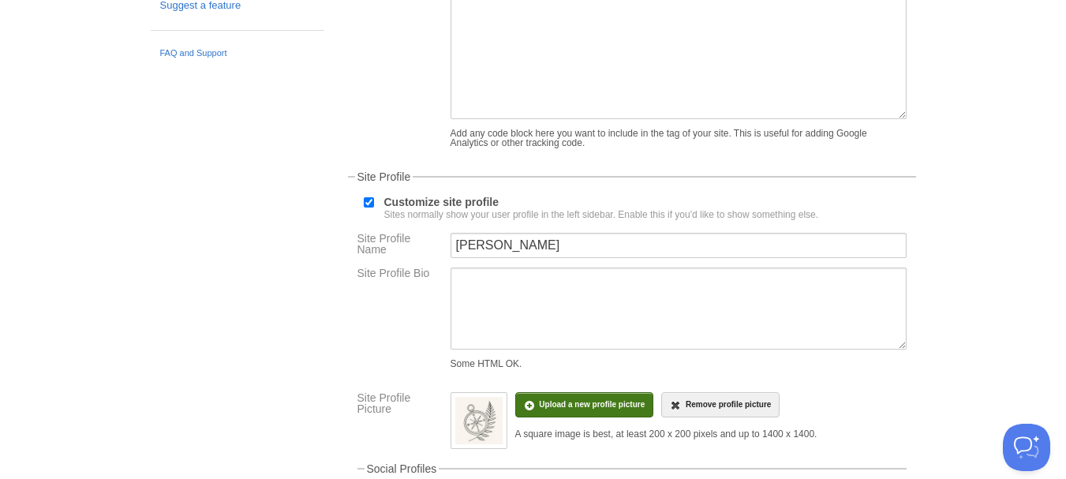
scroll to position [0, 0]
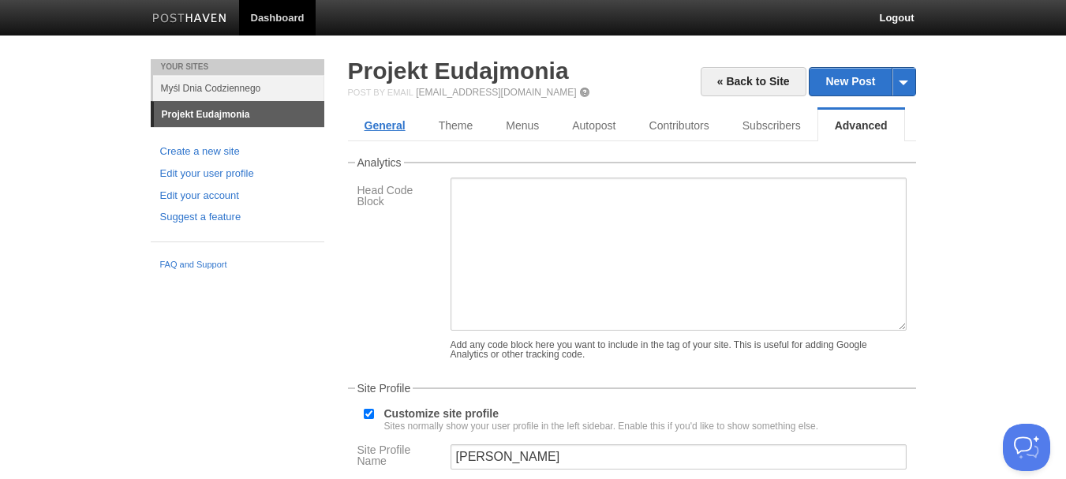
click at [389, 129] on link "General" at bounding box center [385, 126] width 74 height 32
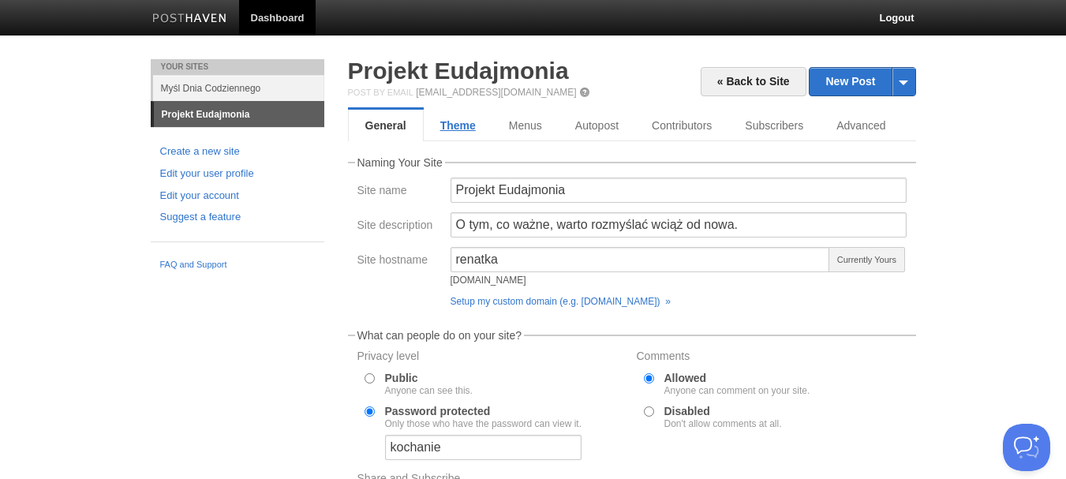
click at [454, 122] on link "Theme" at bounding box center [458, 126] width 69 height 32
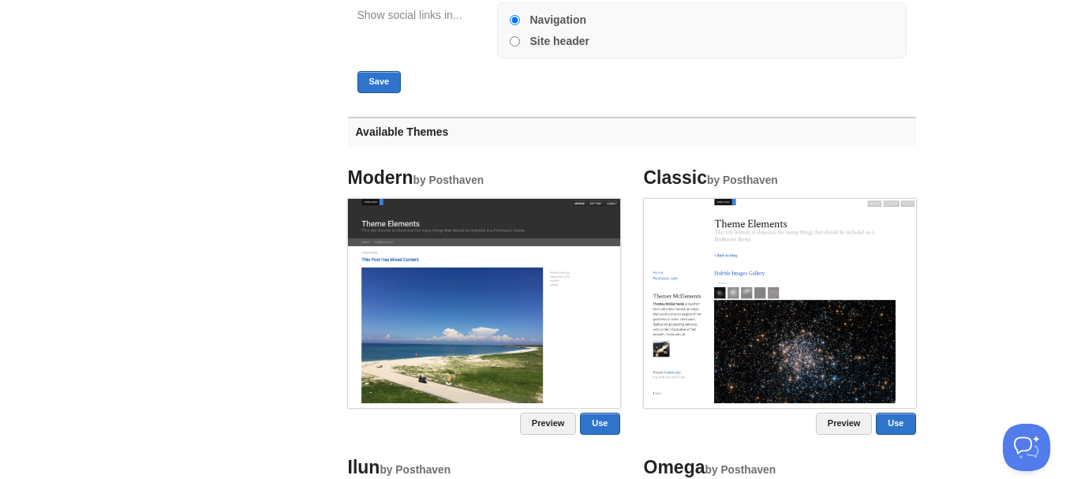
scroll to position [710, 0]
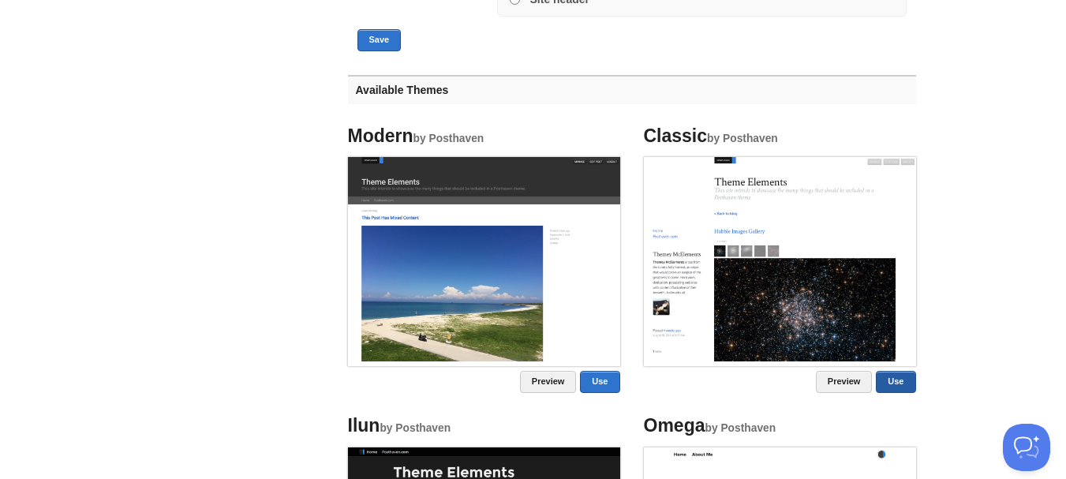
click at [888, 380] on link "Use" at bounding box center [895, 382] width 39 height 22
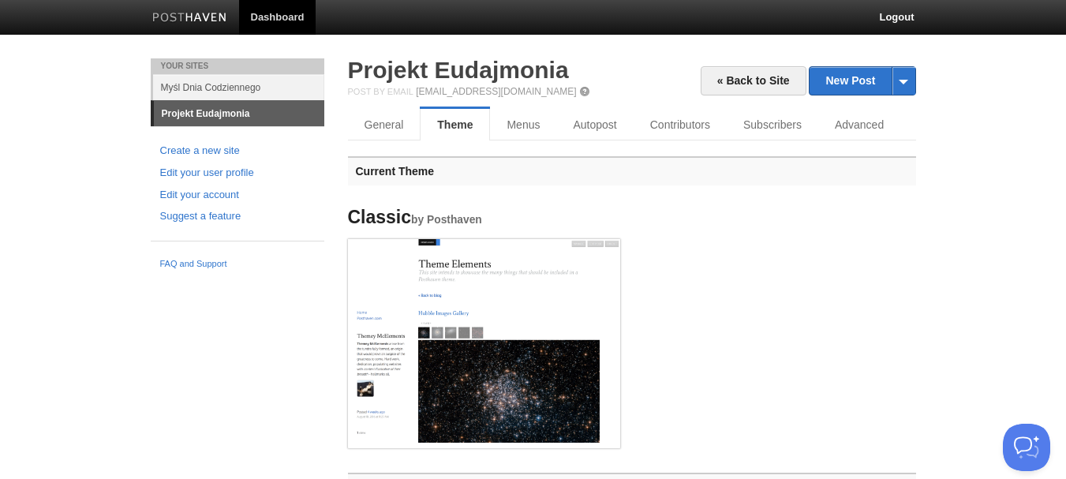
scroll to position [0, 0]
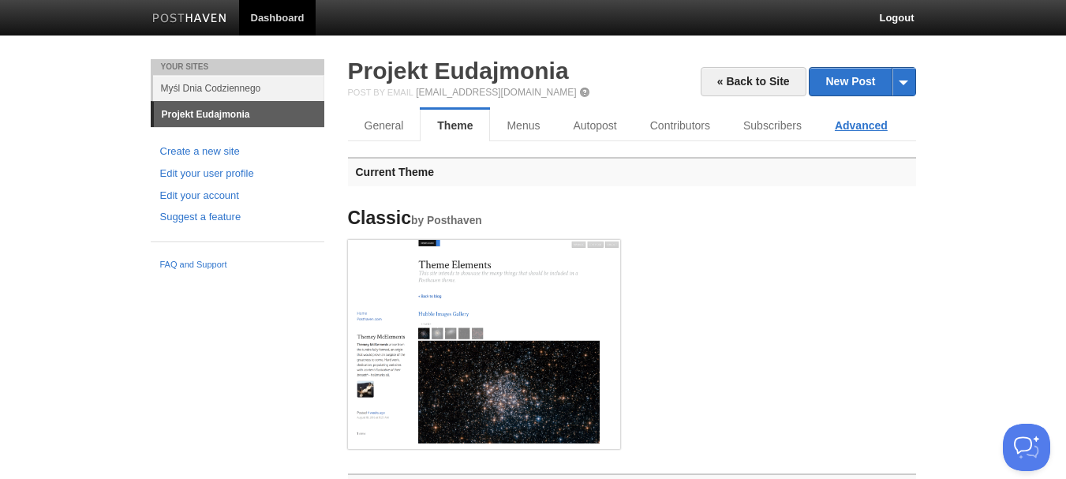
click at [847, 121] on link "Advanced" at bounding box center [862, 126] width 86 height 32
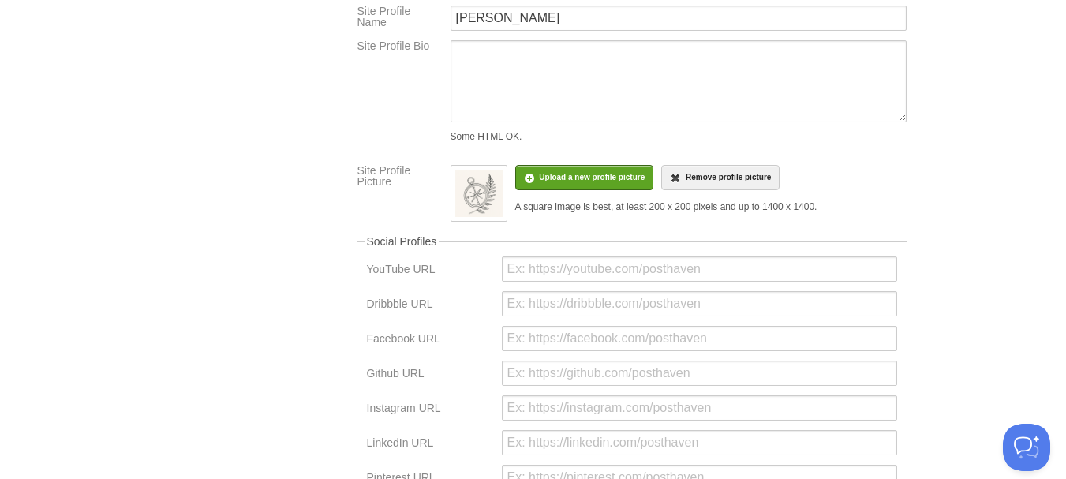
scroll to position [474, 0]
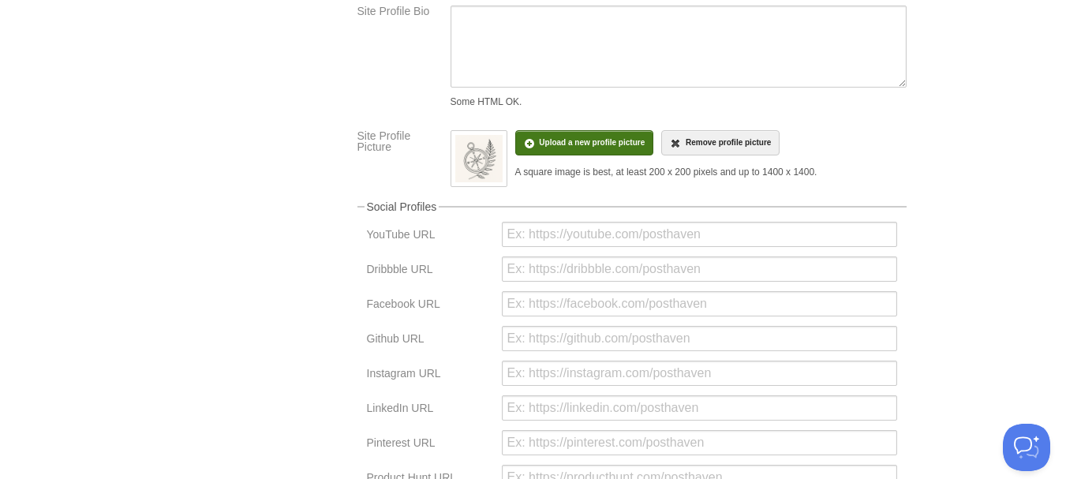
click at [563, 131] on input "file" at bounding box center [117, 151] width 1195 height 81
click at [486, 153] on img at bounding box center [478, 158] width 47 height 47
click at [469, 147] on img at bounding box center [478, 158] width 47 height 47
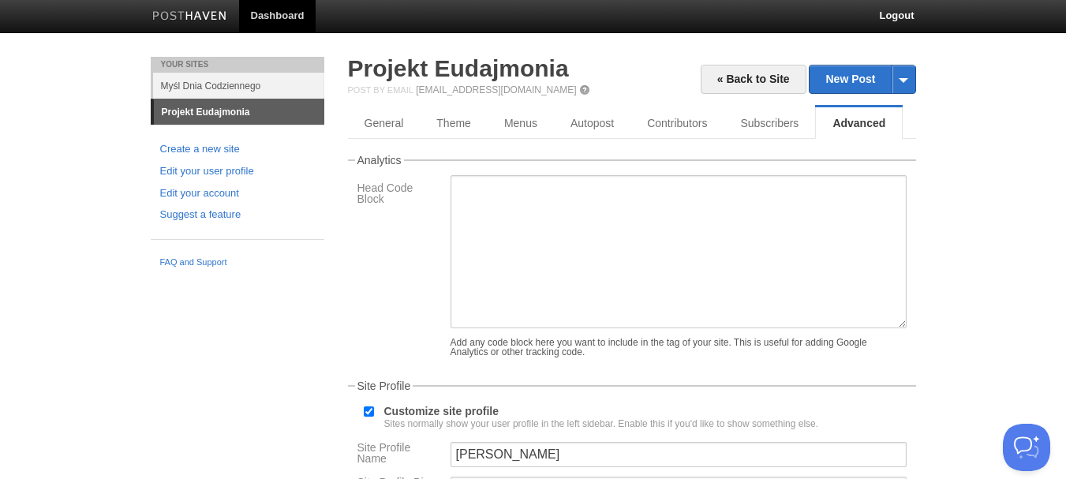
scroll to position [0, 0]
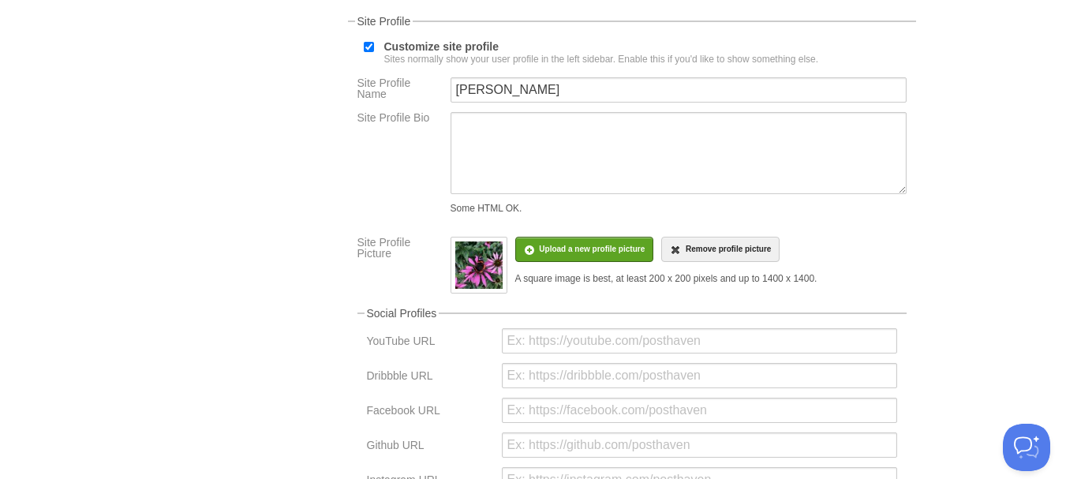
scroll to position [395, 0]
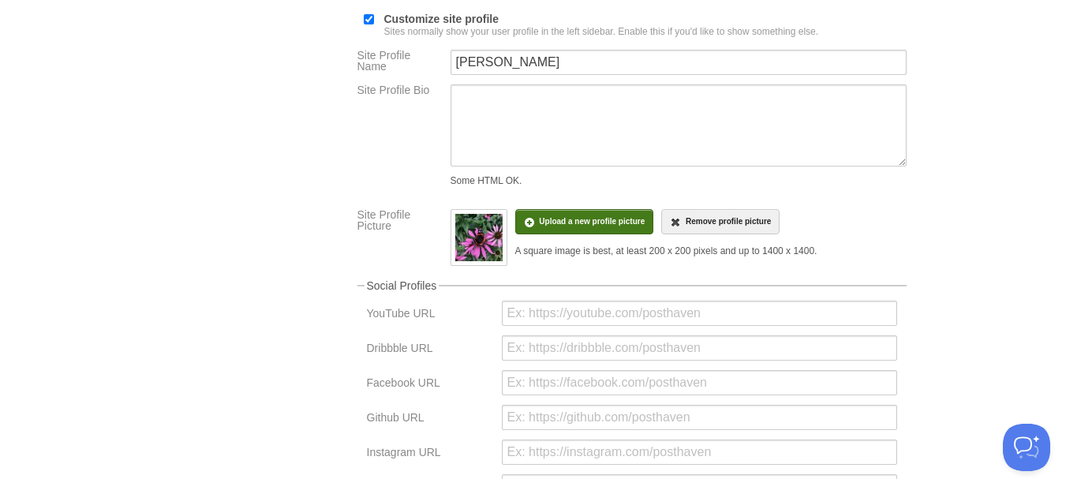
click at [538, 215] on input "file" at bounding box center [117, 230] width 1195 height 81
click at [734, 215] on link "Remove profile picture" at bounding box center [720, 221] width 118 height 25
click at [560, 211] on input "file" at bounding box center [117, 230] width 1195 height 81
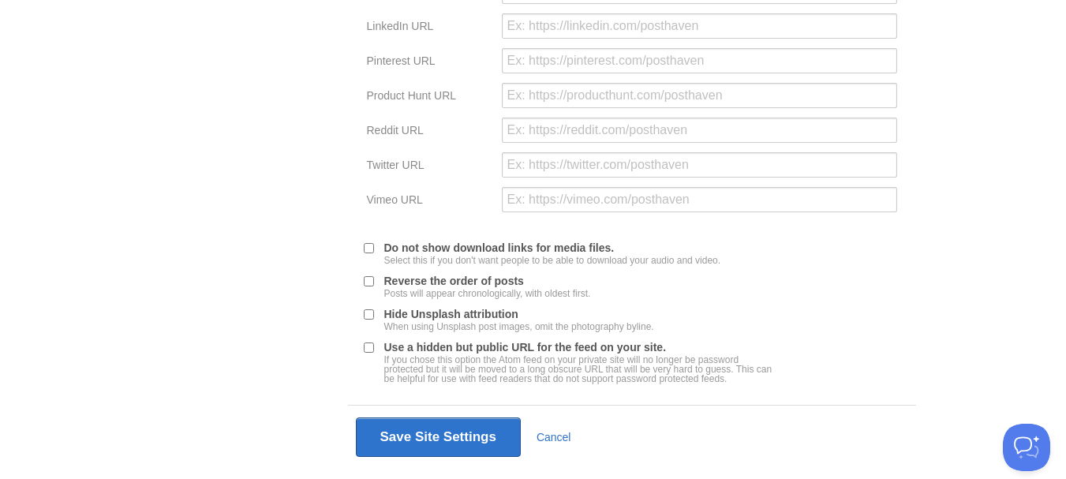
scroll to position [892, 0]
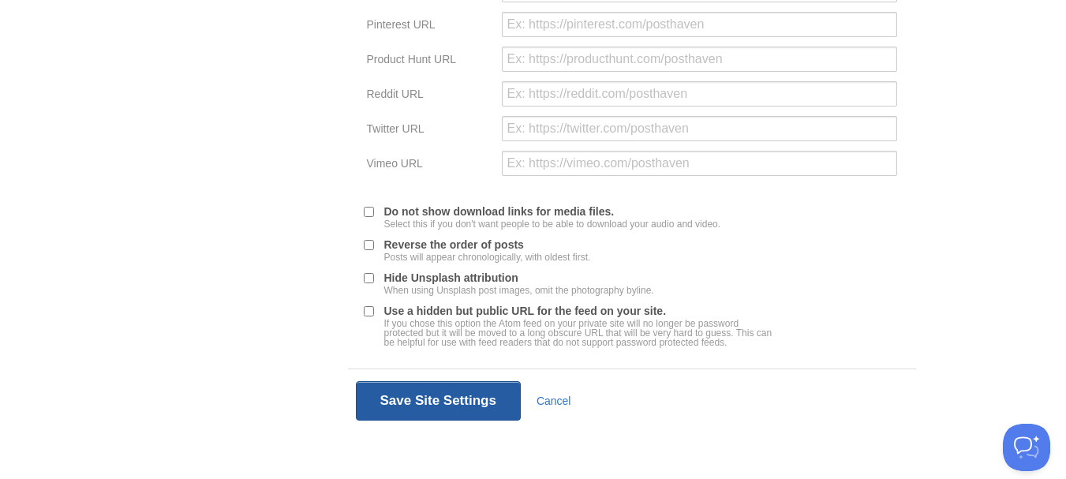
click at [443, 411] on button "Save Site Settings" at bounding box center [438, 400] width 165 height 39
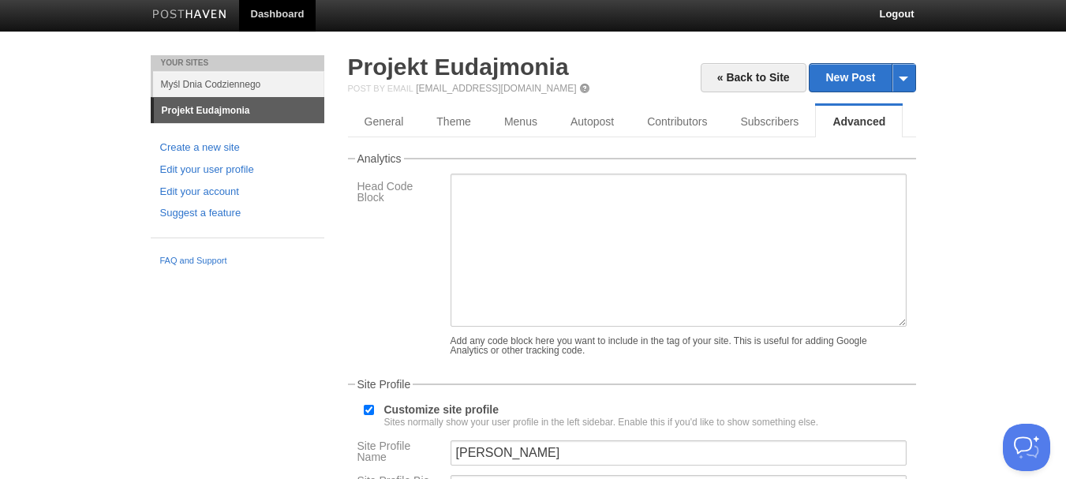
scroll to position [0, 0]
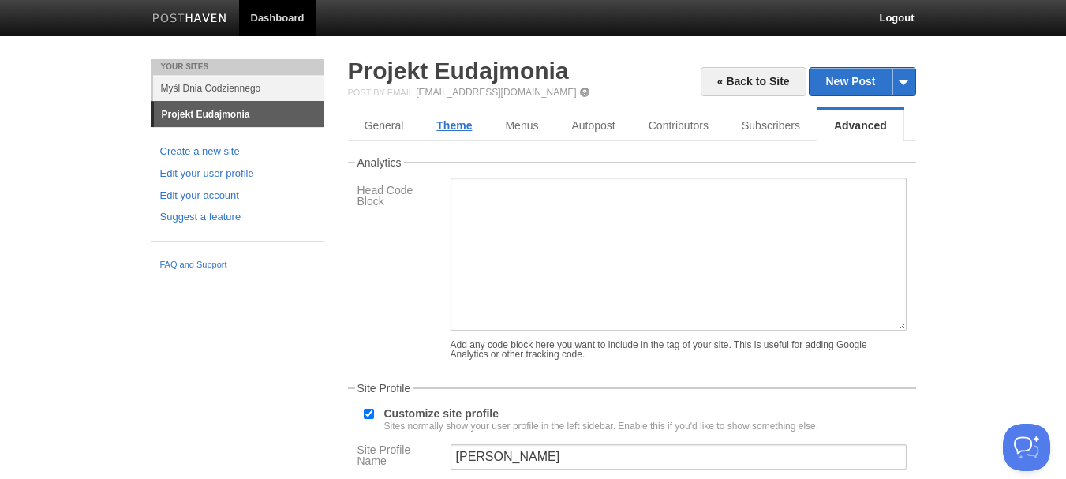
click at [482, 121] on link "Theme" at bounding box center [454, 126] width 69 height 32
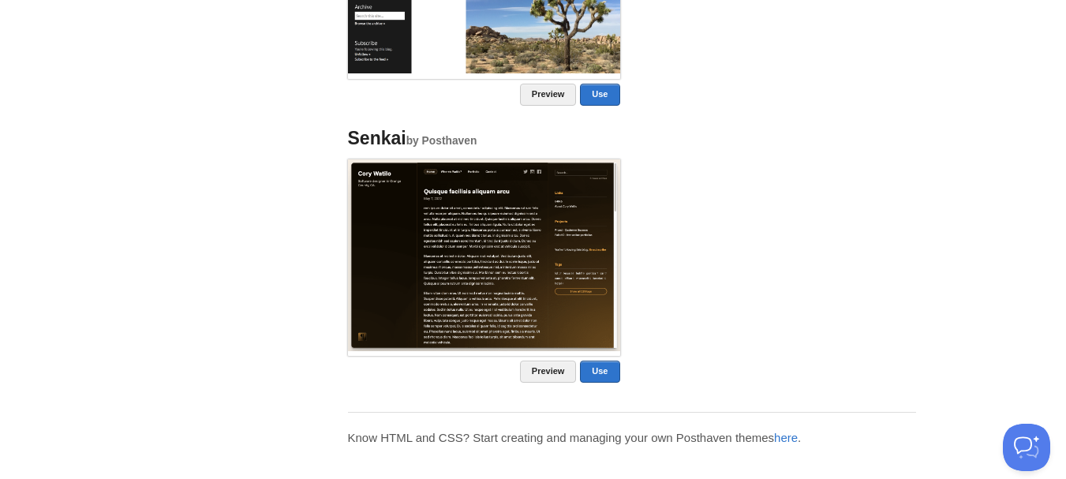
scroll to position [1281, 0]
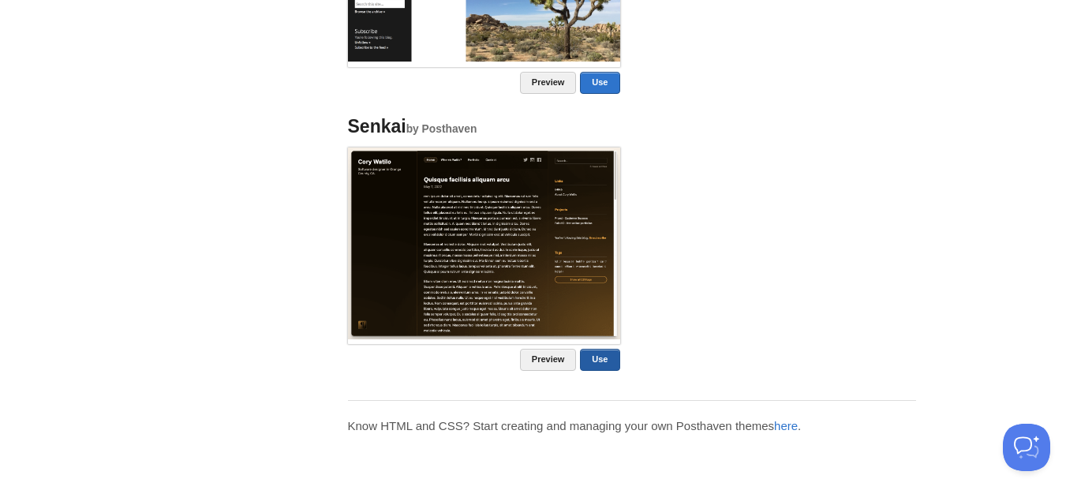
click at [595, 358] on link "Use" at bounding box center [599, 360] width 39 height 22
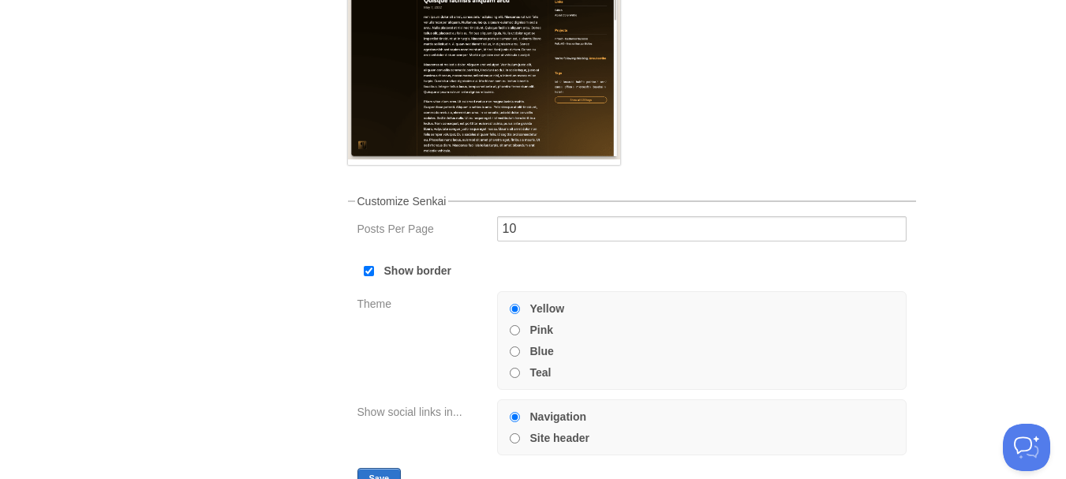
scroll to position [473, 0]
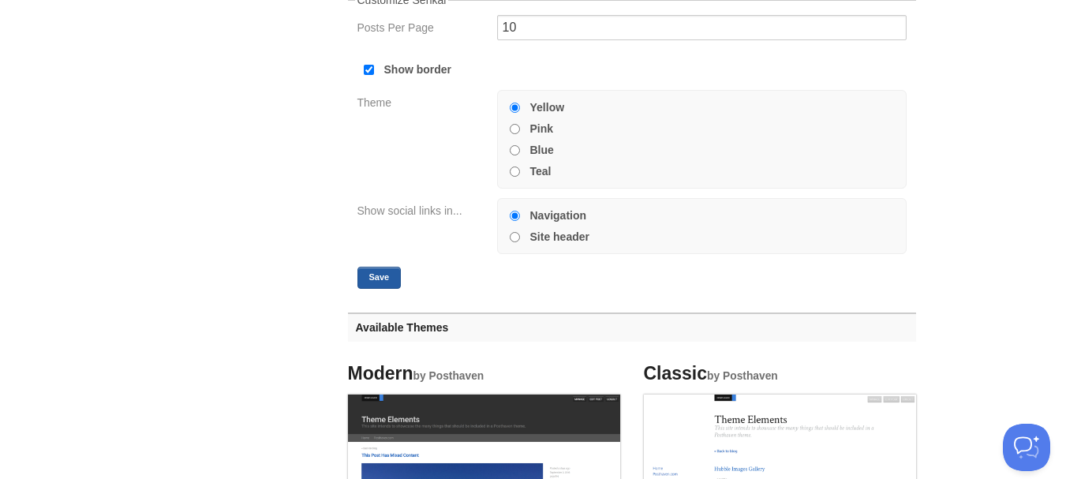
click at [392, 275] on button "Save" at bounding box center [380, 278] width 44 height 22
click at [365, 68] on input "Show border" at bounding box center [369, 70] width 10 height 10
checkbox input "false"
click at [367, 272] on button "Save" at bounding box center [380, 278] width 44 height 22
click at [511, 168] on input "Teal" at bounding box center [515, 172] width 10 height 10
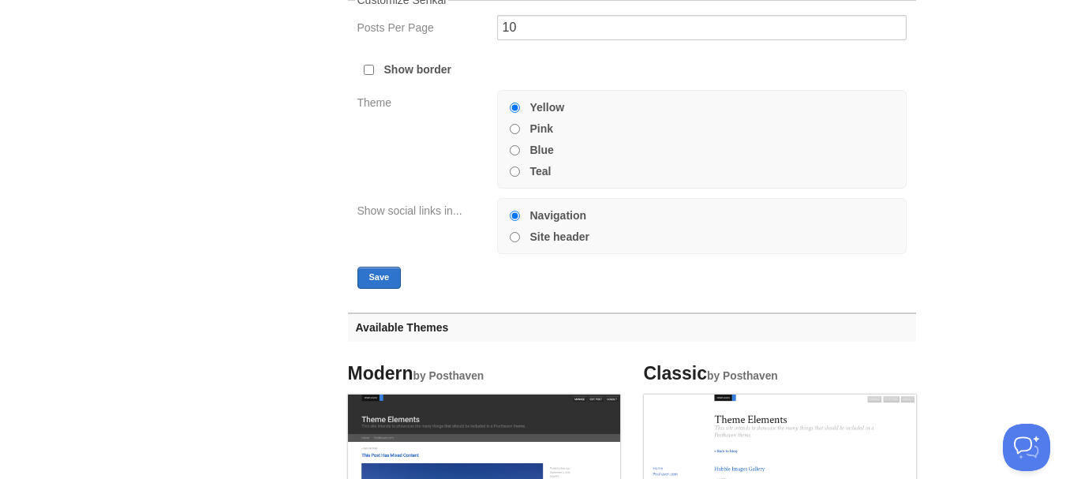
radio input "true"
click at [383, 275] on button "Save" at bounding box center [380, 278] width 44 height 22
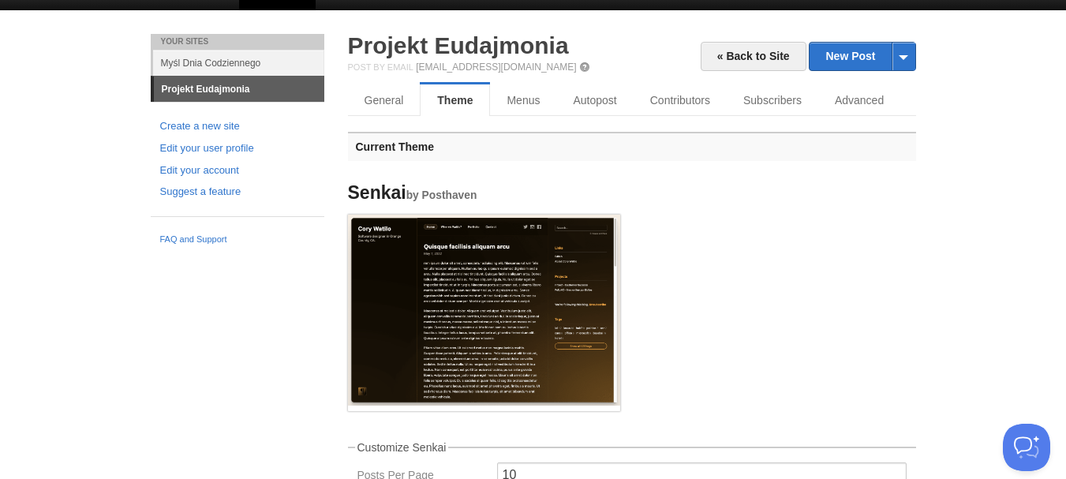
scroll to position [0, 0]
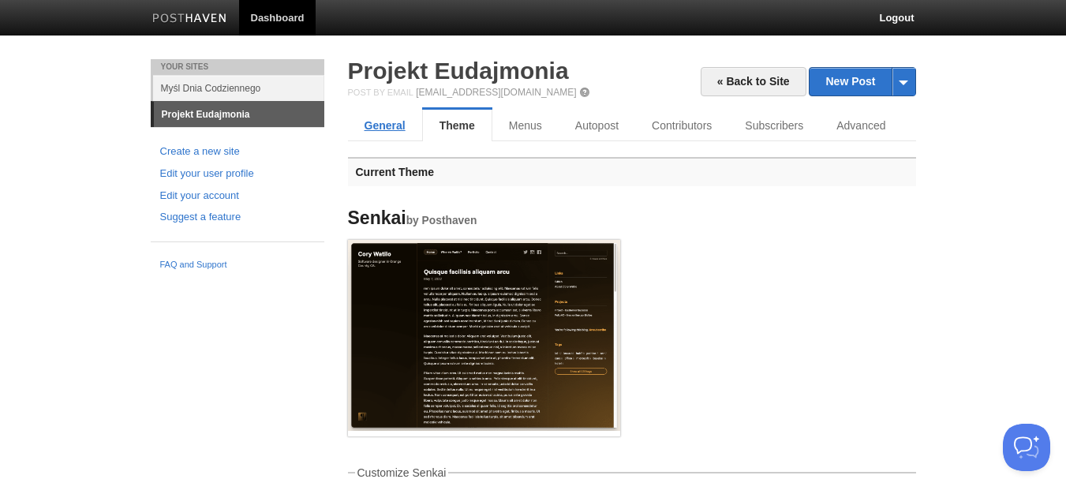
click at [392, 133] on link "General" at bounding box center [385, 126] width 74 height 32
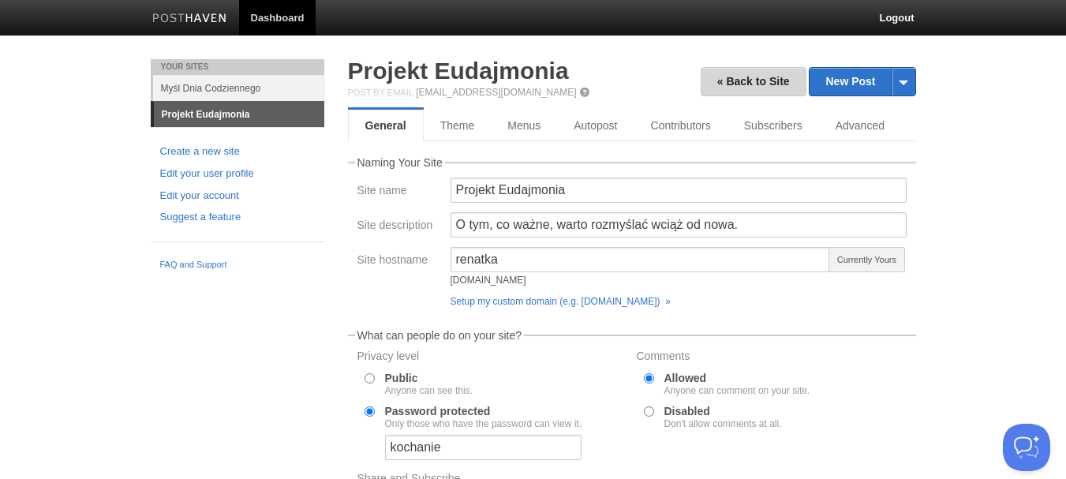
click at [744, 89] on link "« Back to Site" at bounding box center [754, 81] width 106 height 29
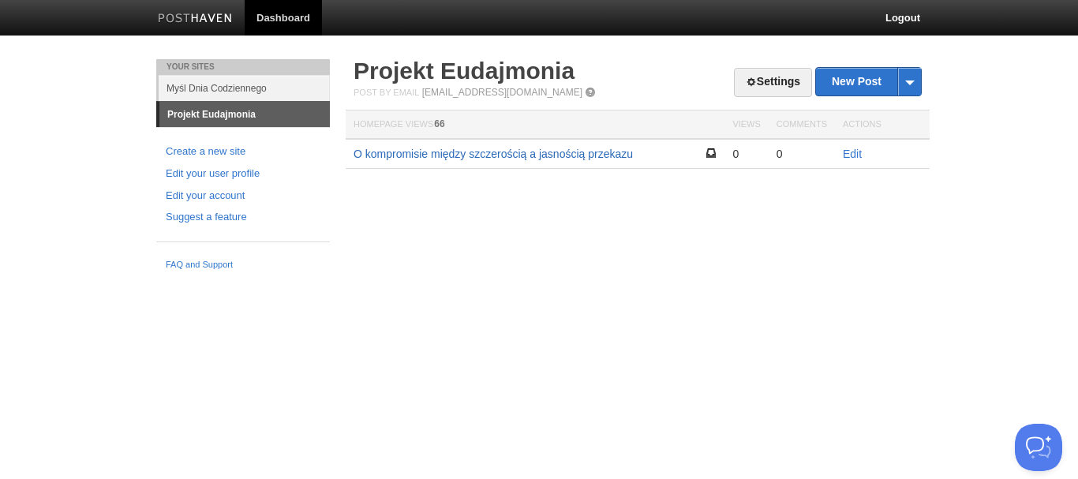
click at [489, 156] on link "O kompromisie między szczerością a jasnością przekazu" at bounding box center [493, 154] width 279 height 13
click at [777, 84] on link "Settings" at bounding box center [773, 82] width 78 height 29
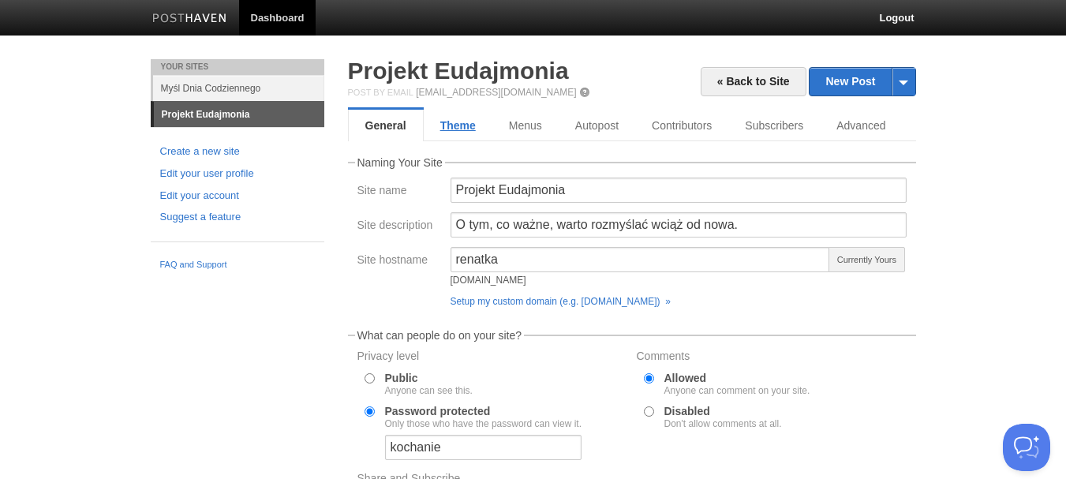
click at [482, 126] on link "Theme" at bounding box center [458, 126] width 69 height 32
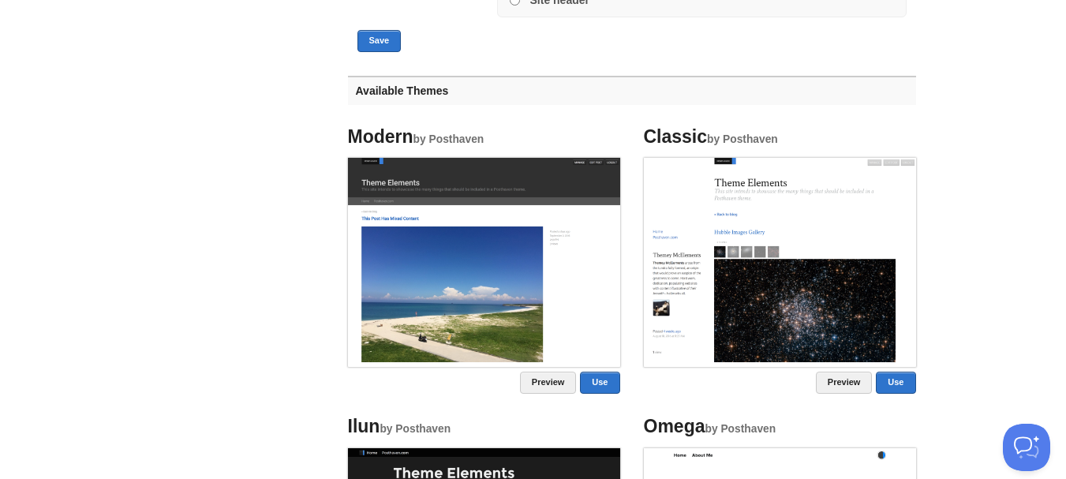
scroll to position [710, 0]
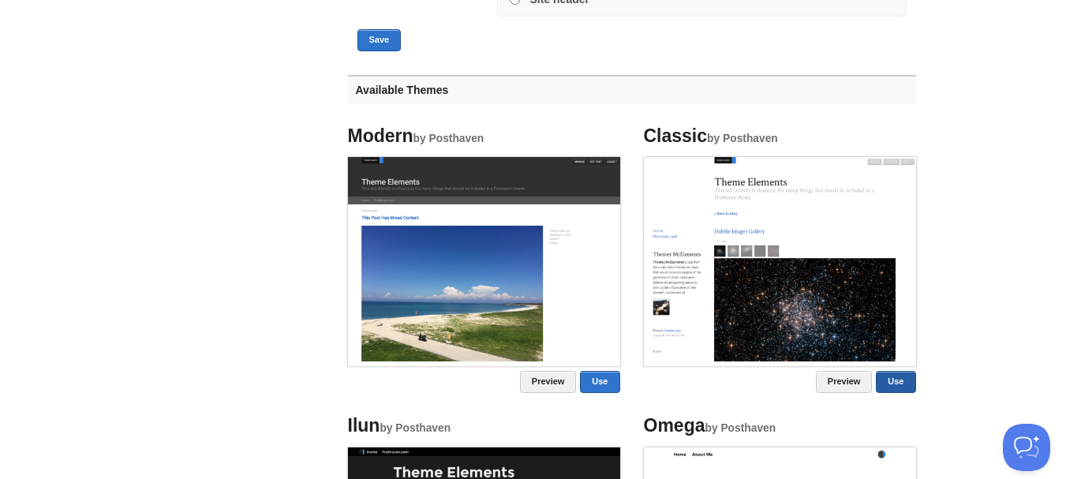
click at [887, 387] on link "Use" at bounding box center [895, 382] width 39 height 22
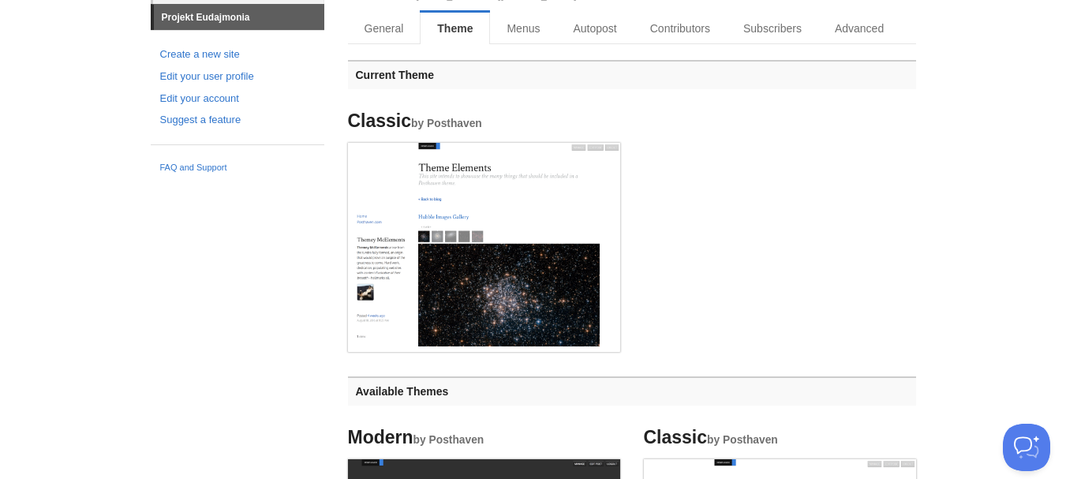
scroll to position [0, 0]
